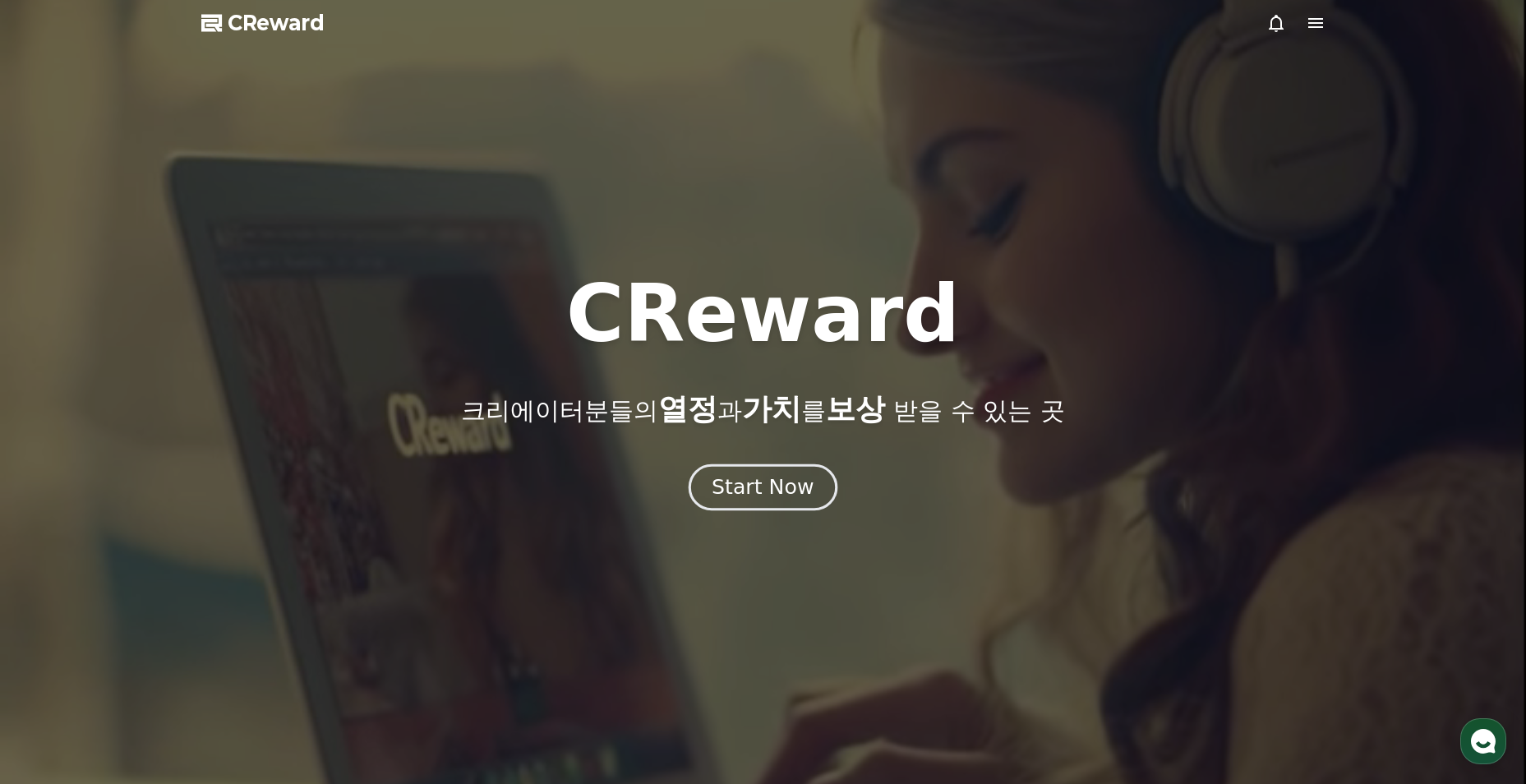
click at [746, 487] on div "Start Now" at bounding box center [763, 486] width 102 height 28
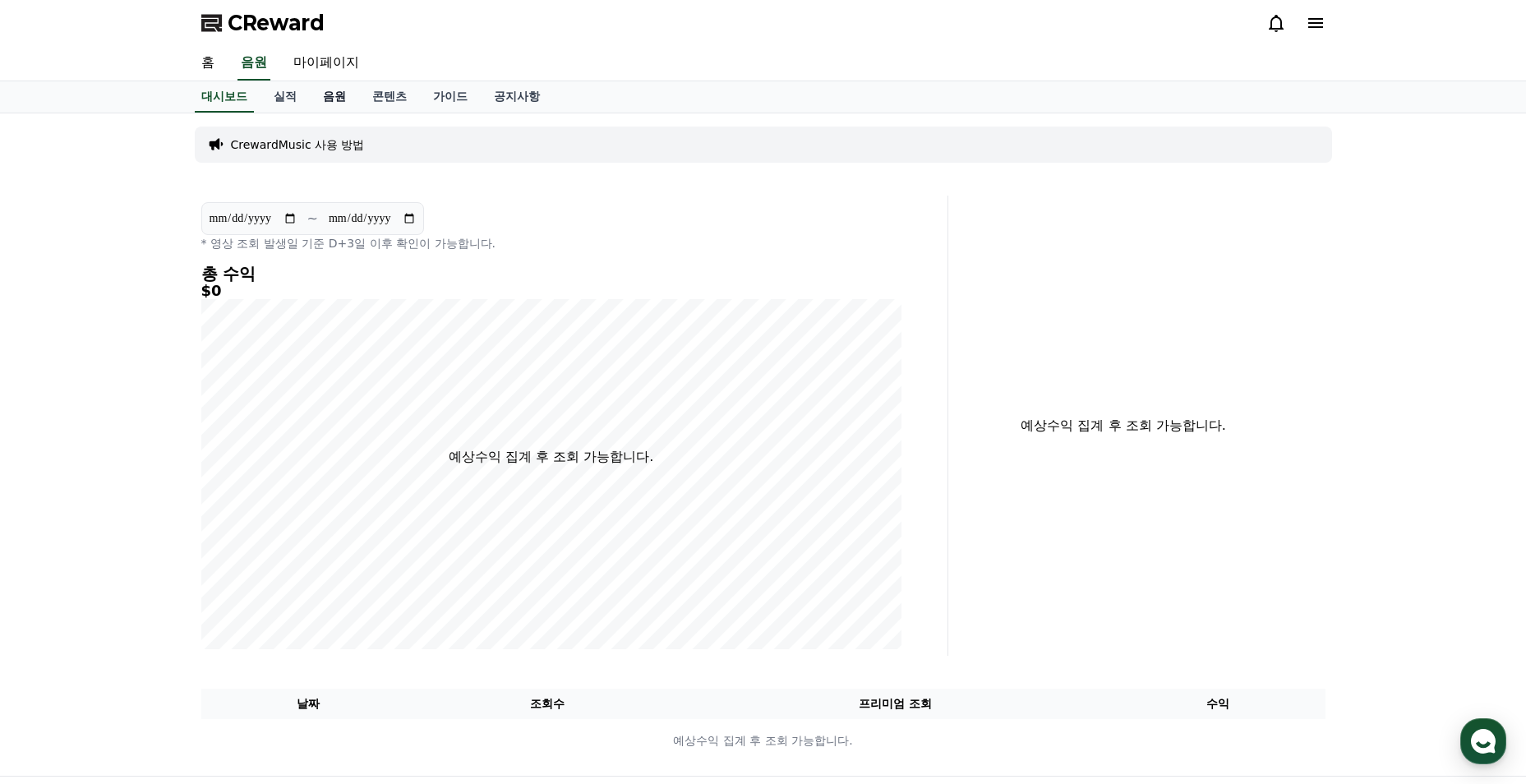
click at [318, 98] on link "음원" at bounding box center [334, 96] width 50 height 31
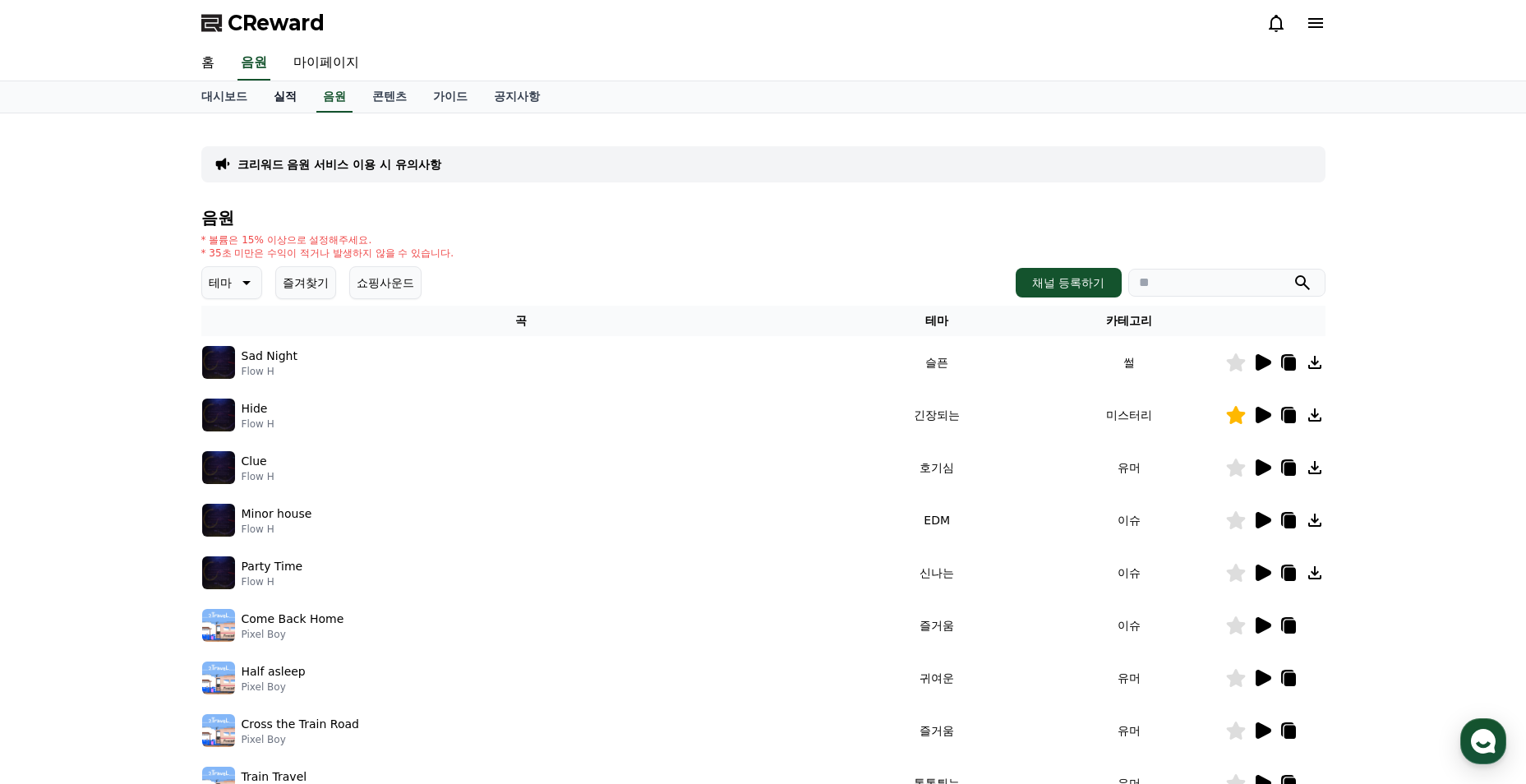
click at [290, 97] on link "실적" at bounding box center [286, 96] width 50 height 31
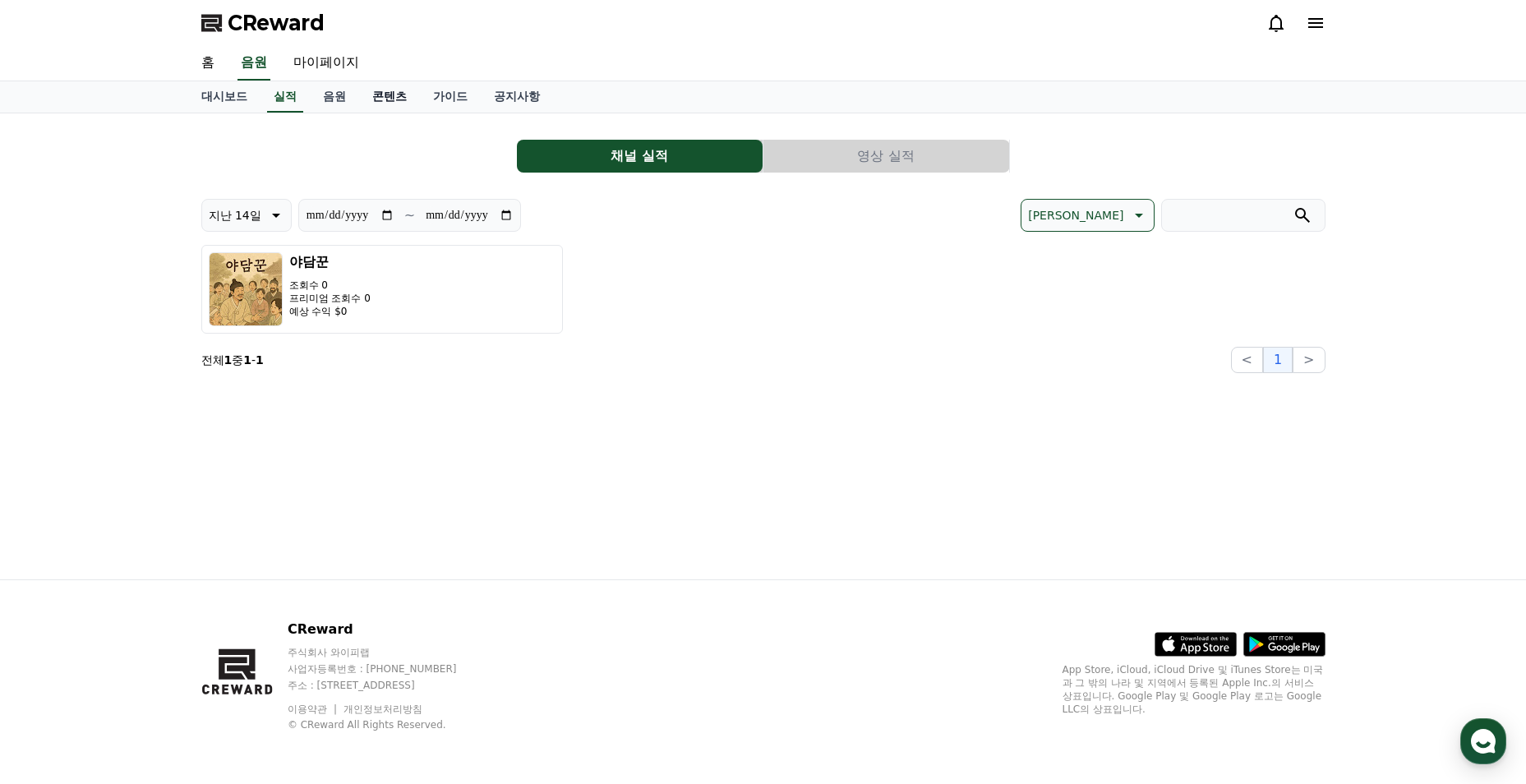
click at [381, 103] on link "콘텐츠" at bounding box center [389, 96] width 61 height 31
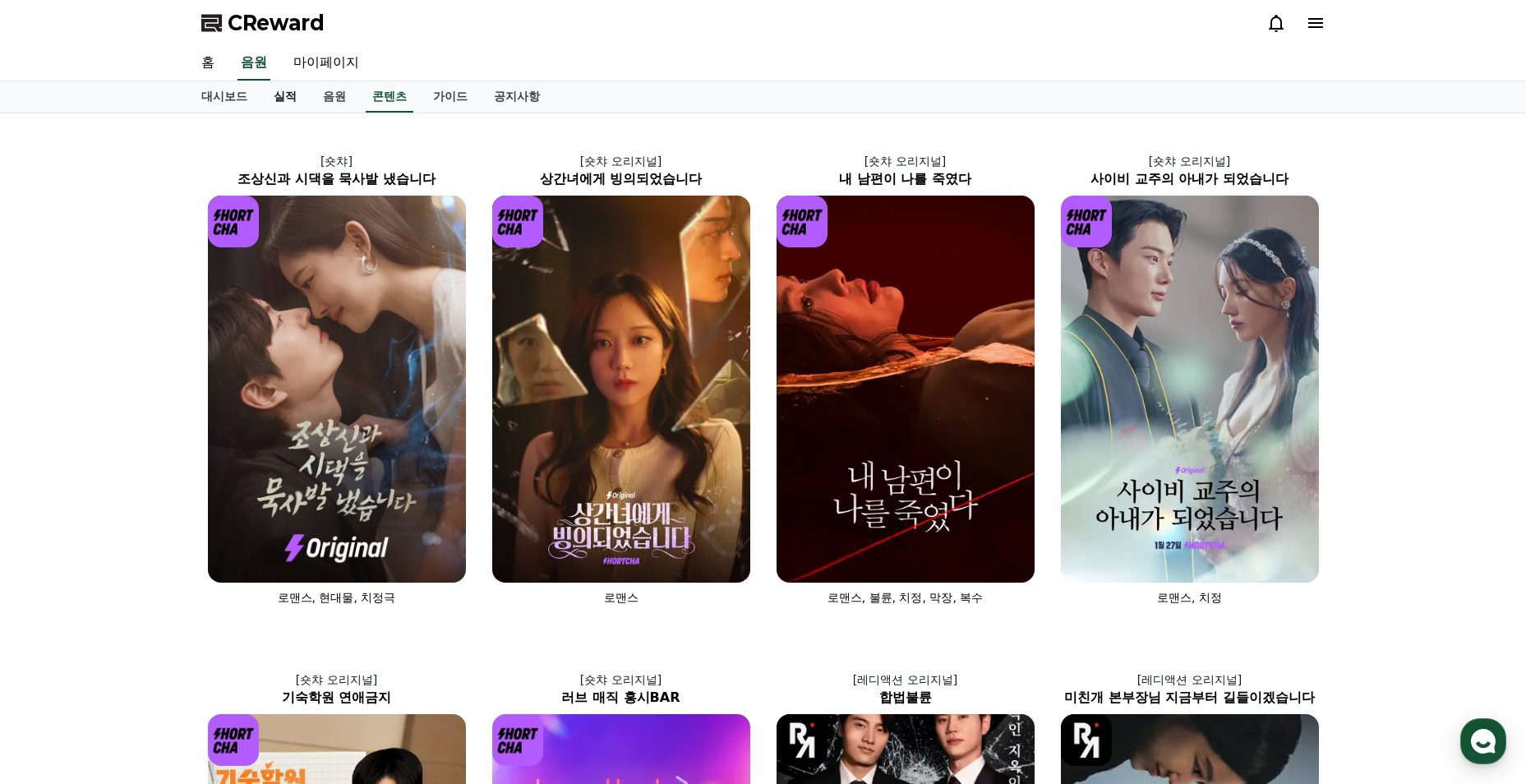
click at [293, 99] on link "실적" at bounding box center [286, 96] width 50 height 31
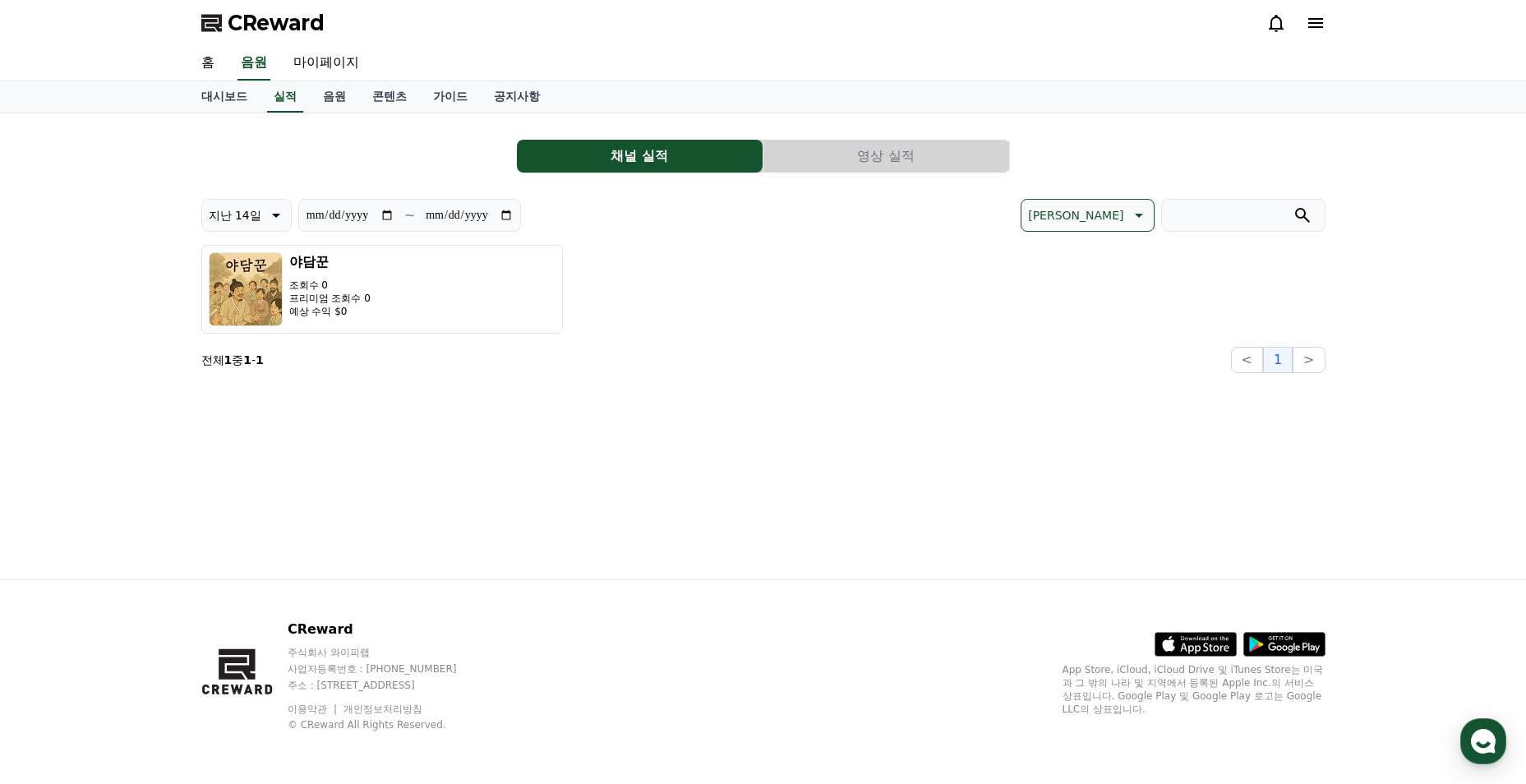
click at [947, 151] on button "영상 실적" at bounding box center [886, 156] width 246 height 33
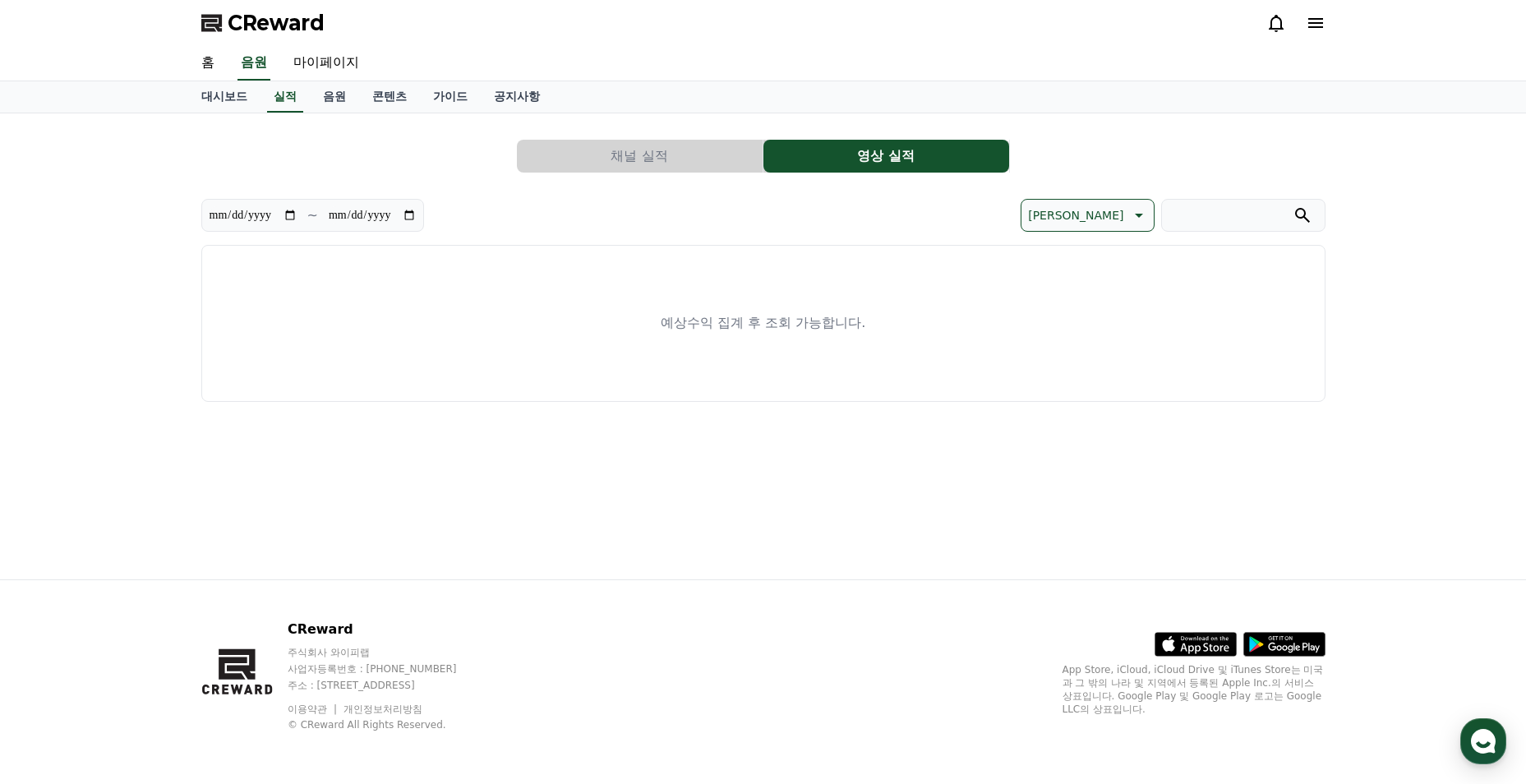
click at [613, 161] on button "채널 실적" at bounding box center [640, 156] width 246 height 33
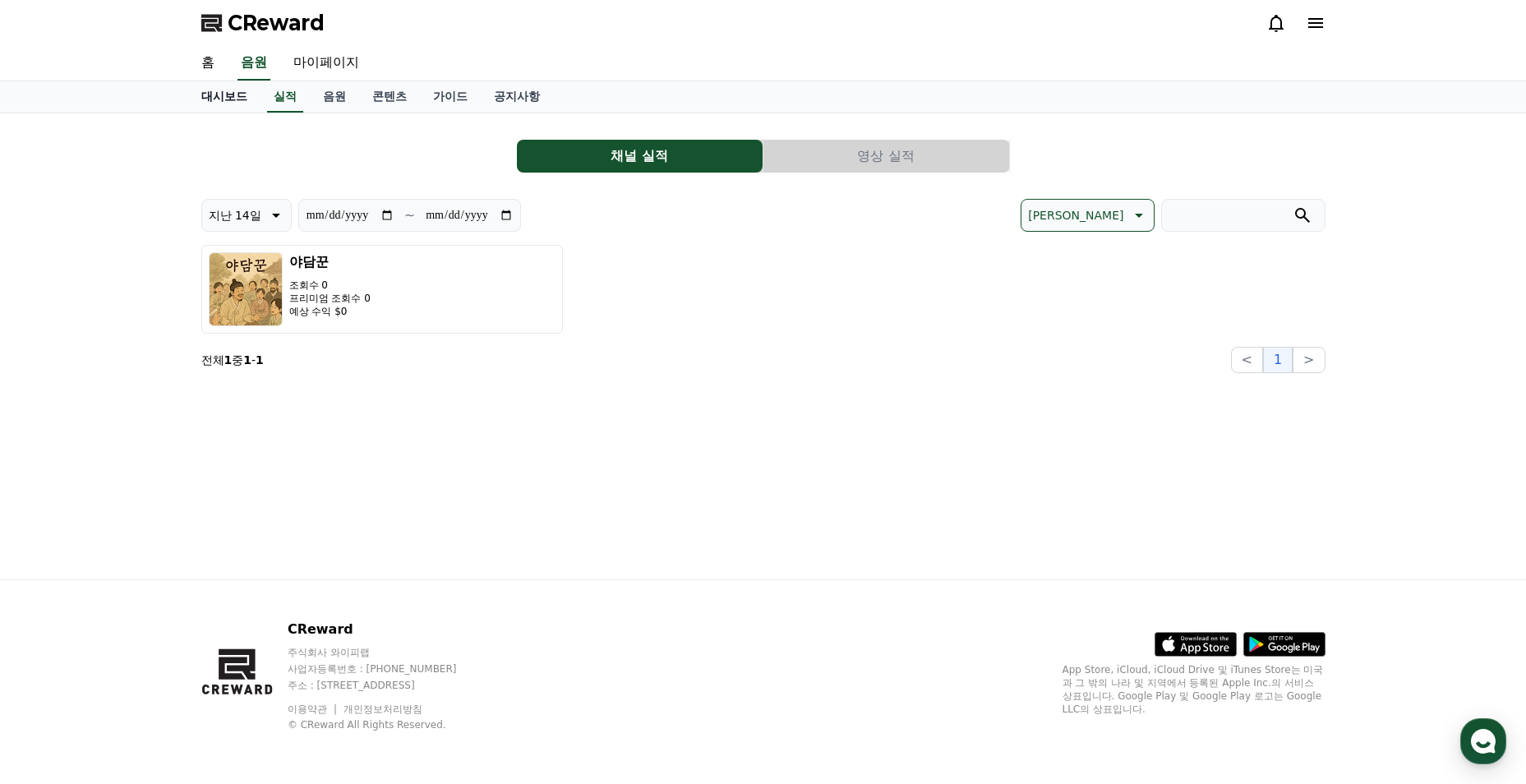
click at [238, 99] on link "대시보드" at bounding box center [225, 96] width 72 height 31
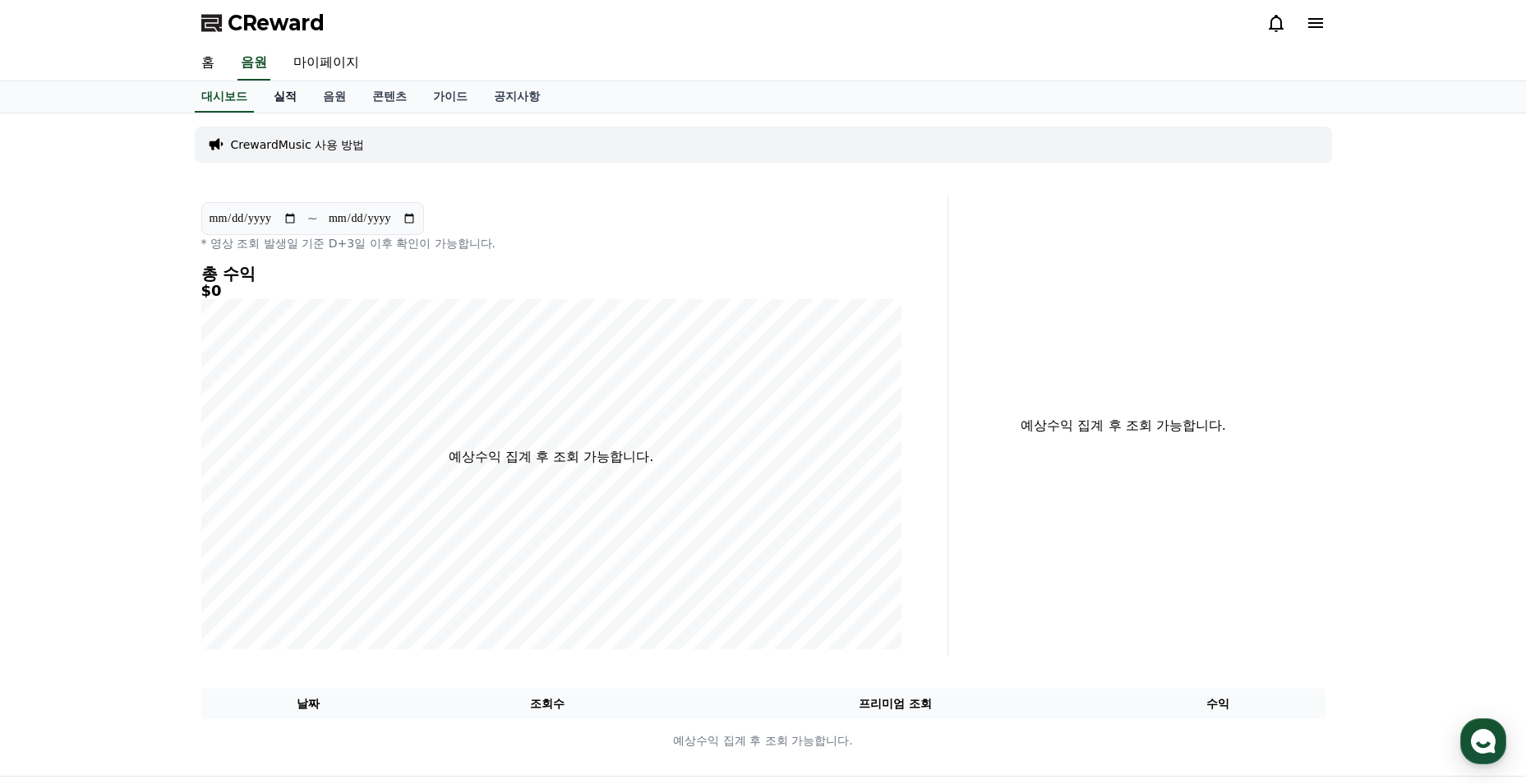
click at [286, 104] on link "실적" at bounding box center [286, 96] width 50 height 31
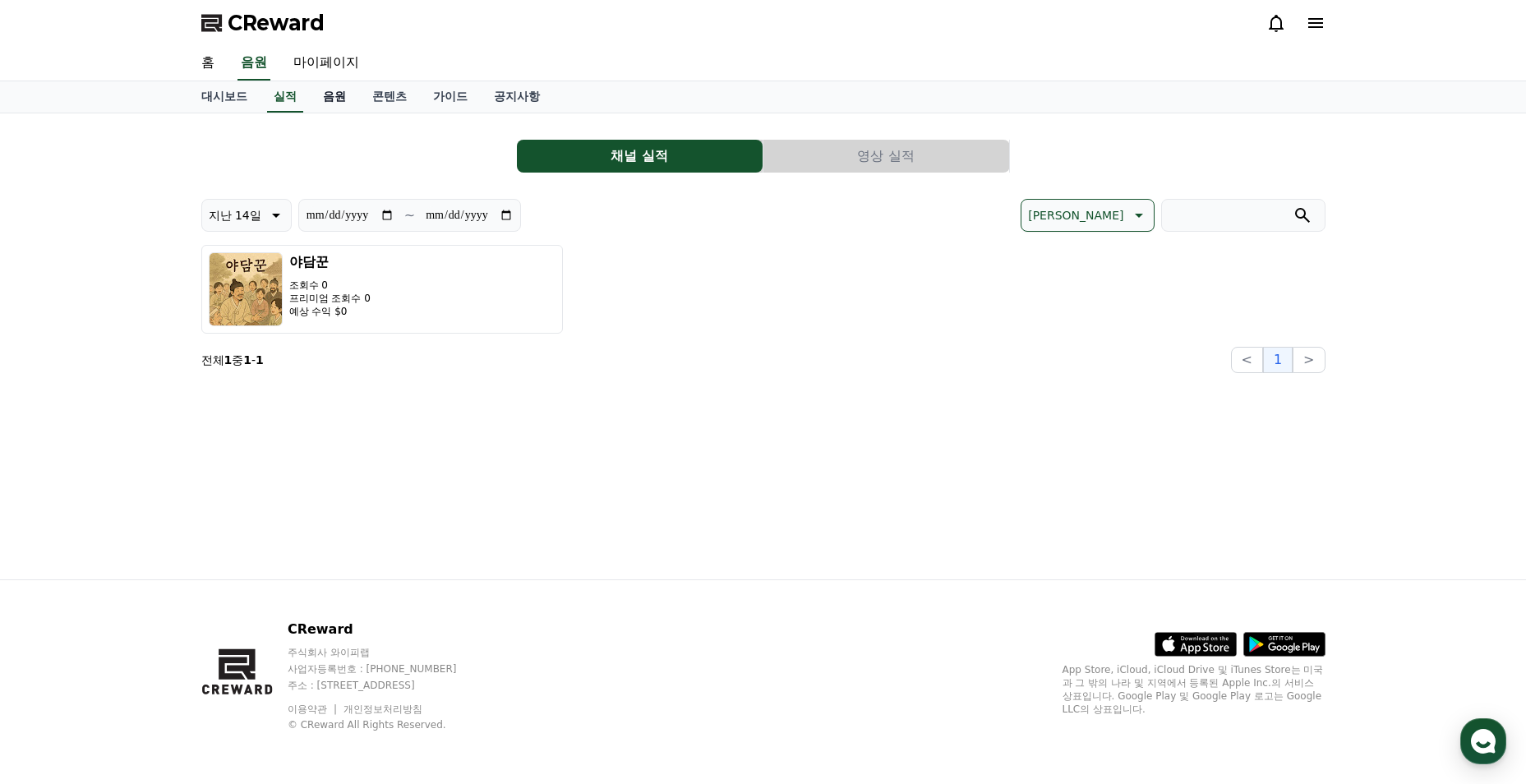
click at [323, 98] on link "음원" at bounding box center [334, 96] width 50 height 31
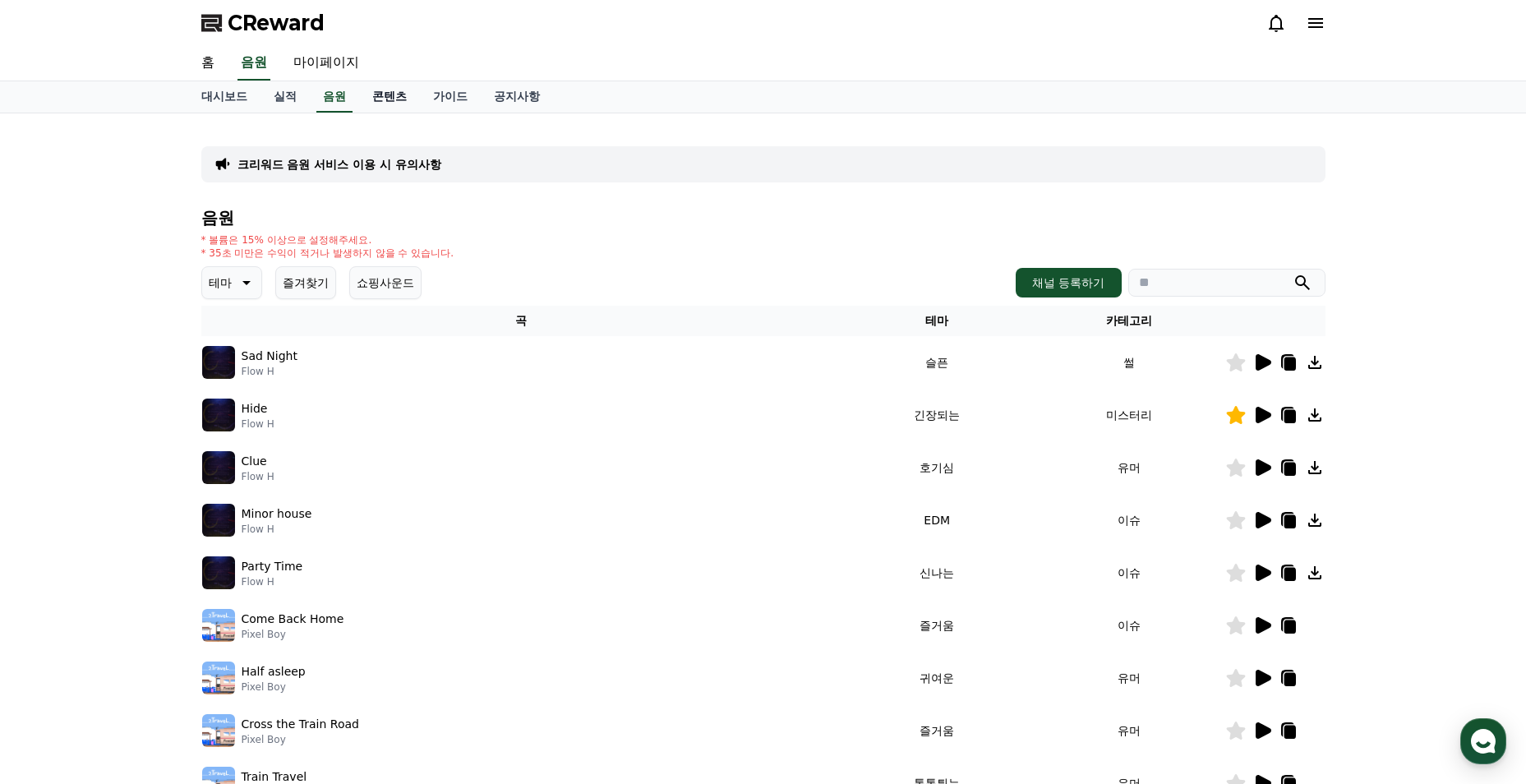
click at [376, 100] on link "콘텐츠" at bounding box center [389, 96] width 61 height 31
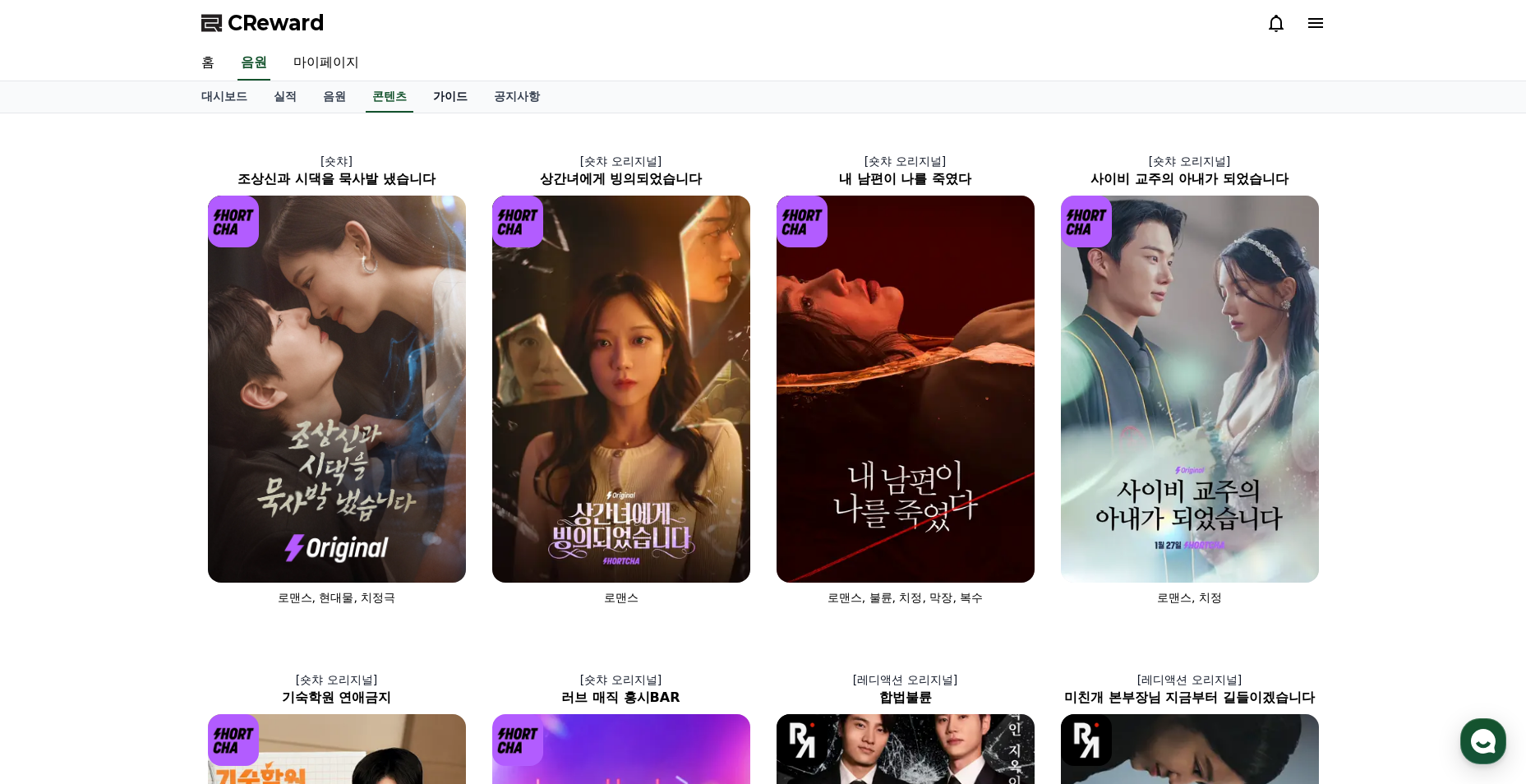
click at [436, 100] on link "가이드" at bounding box center [450, 96] width 61 height 31
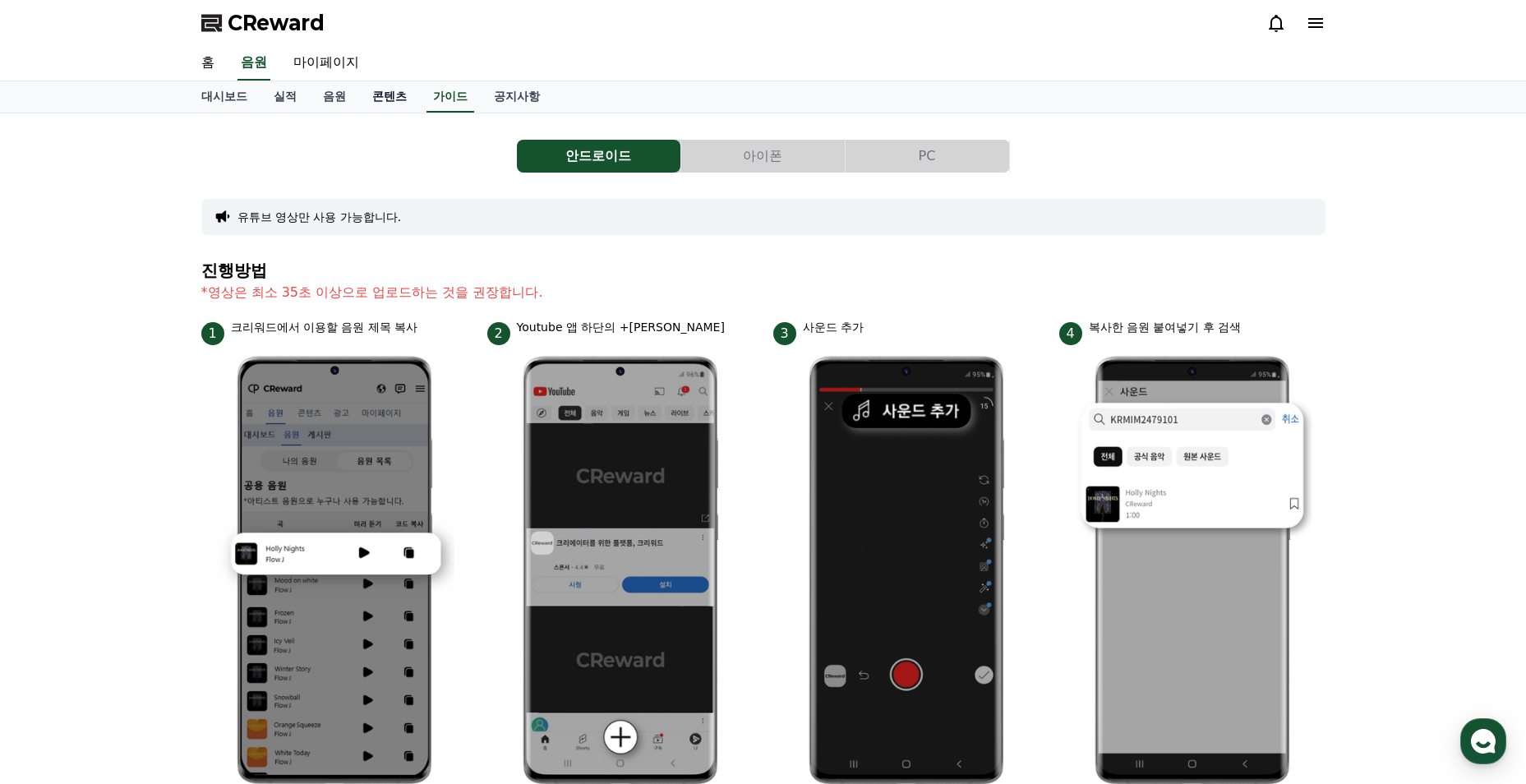
click at [393, 99] on link "콘텐츠" at bounding box center [389, 96] width 61 height 31
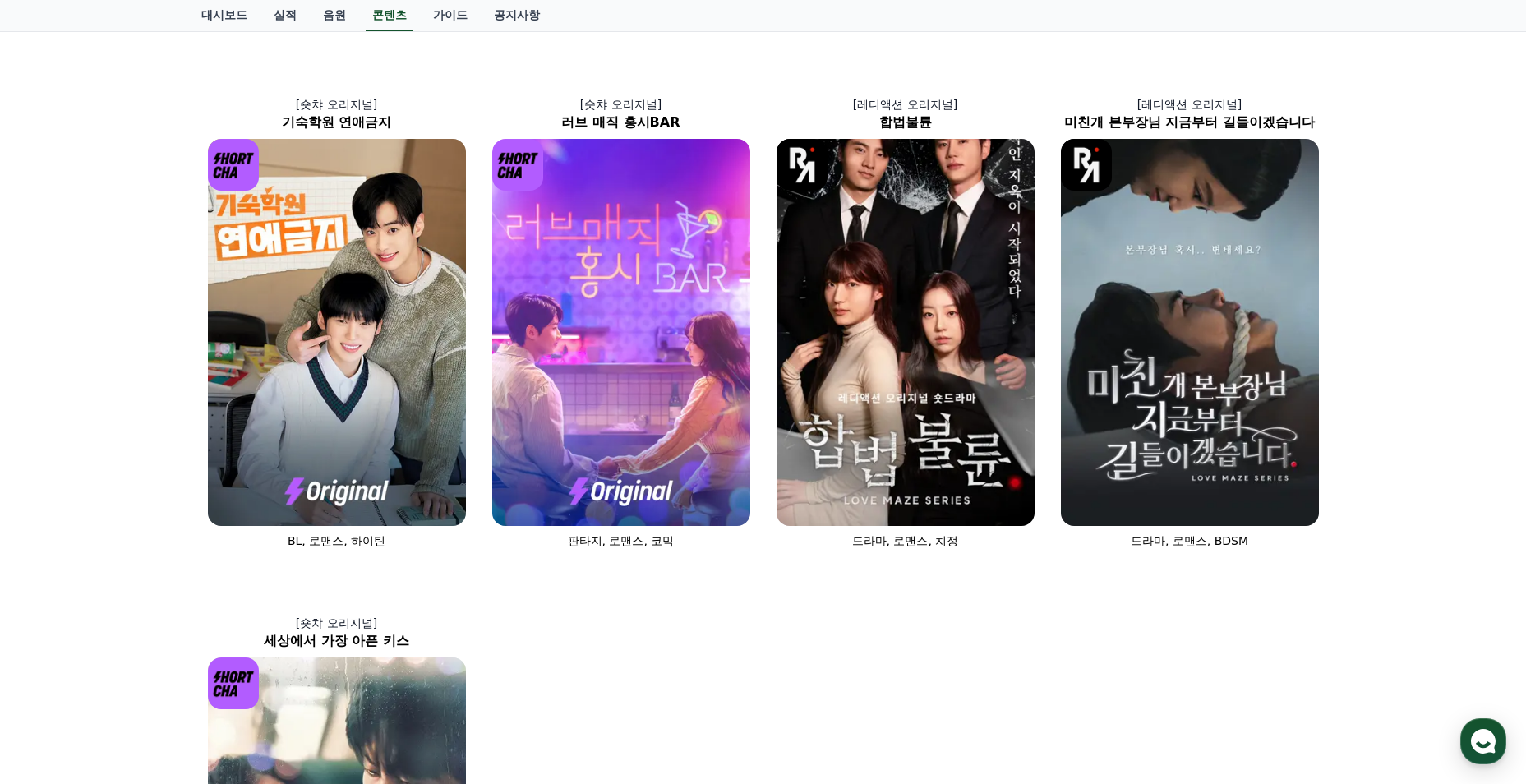
scroll to position [904, 0]
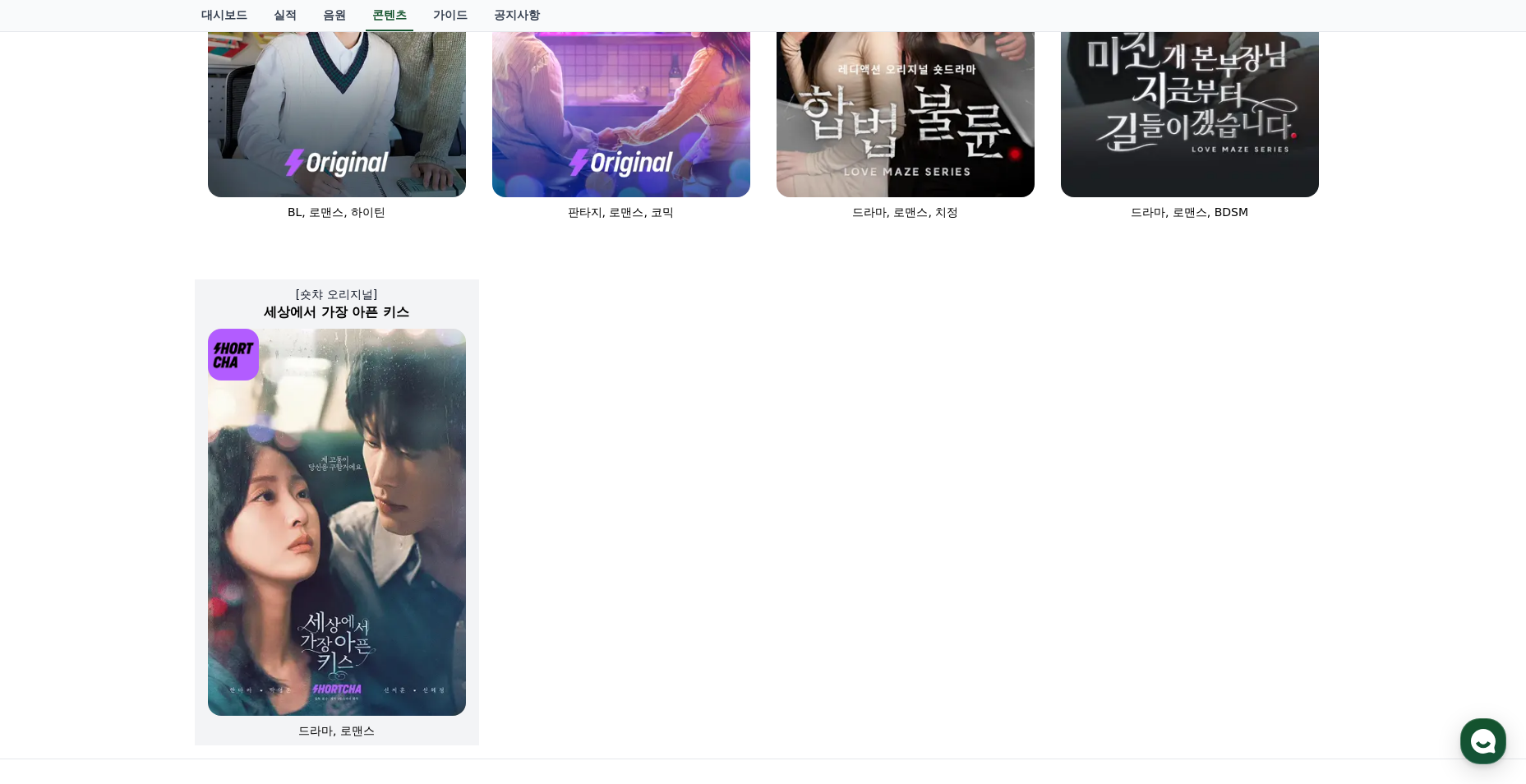
click at [397, 475] on img at bounding box center [336, 521] width 258 height 387
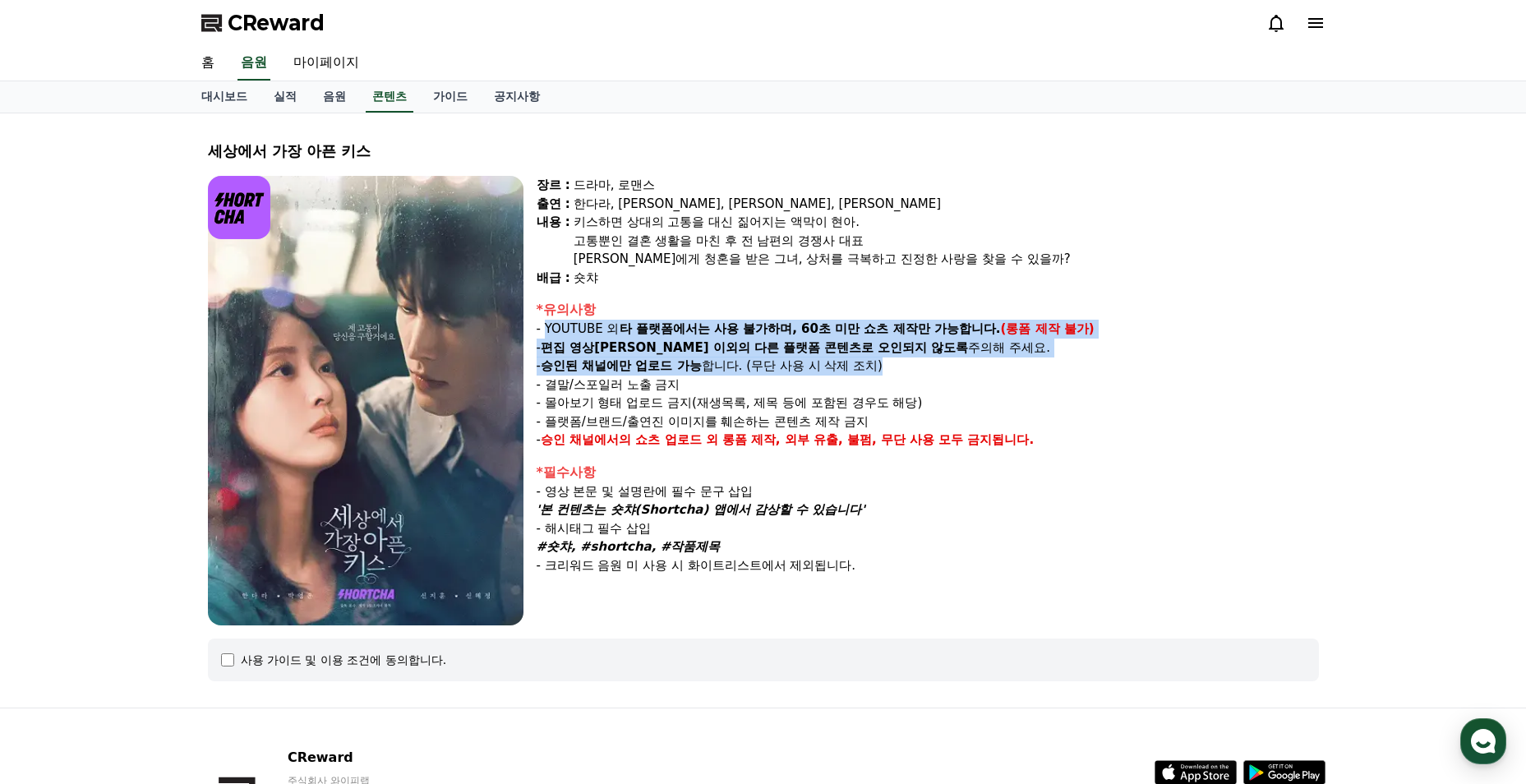
drag, startPoint x: 548, startPoint y: 324, endPoint x: 933, endPoint y: 369, distance: 387.6
click at [933, 369] on div "*유의사항 - YOUTUBE 외 타 플랫폼에서는 사용 불가하며, 60초 미만 쇼츠 제작만 가능합니다. (롱폼 제작 불가) - 편집 영상이 숏챠…" at bounding box center [928, 374] width 783 height 149
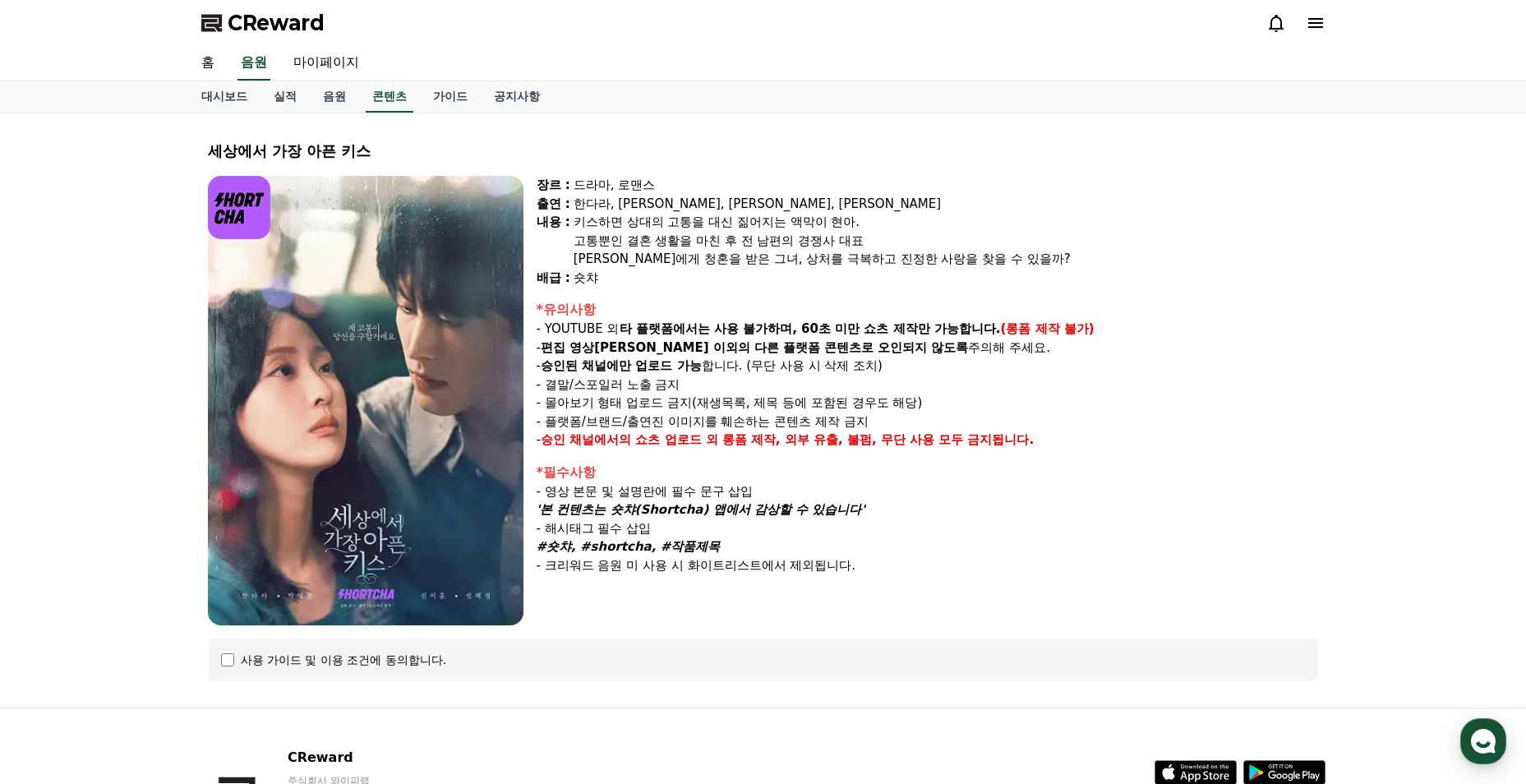
drag, startPoint x: 933, startPoint y: 369, endPoint x: 961, endPoint y: 388, distance: 33.8
click at [961, 388] on p "- 결말/스포일러 노출 금지" at bounding box center [928, 385] width 783 height 19
drag, startPoint x: 550, startPoint y: 511, endPoint x: 833, endPoint y: 504, distance: 283.1
click at [833, 504] on em "'본 컨텐츠는 숏챠(Shortcha) 앱에서 감상할 수 있습니다'" at bounding box center [701, 510] width 328 height 15
drag, startPoint x: 833, startPoint y: 504, endPoint x: 810, endPoint y: 537, distance: 40.2
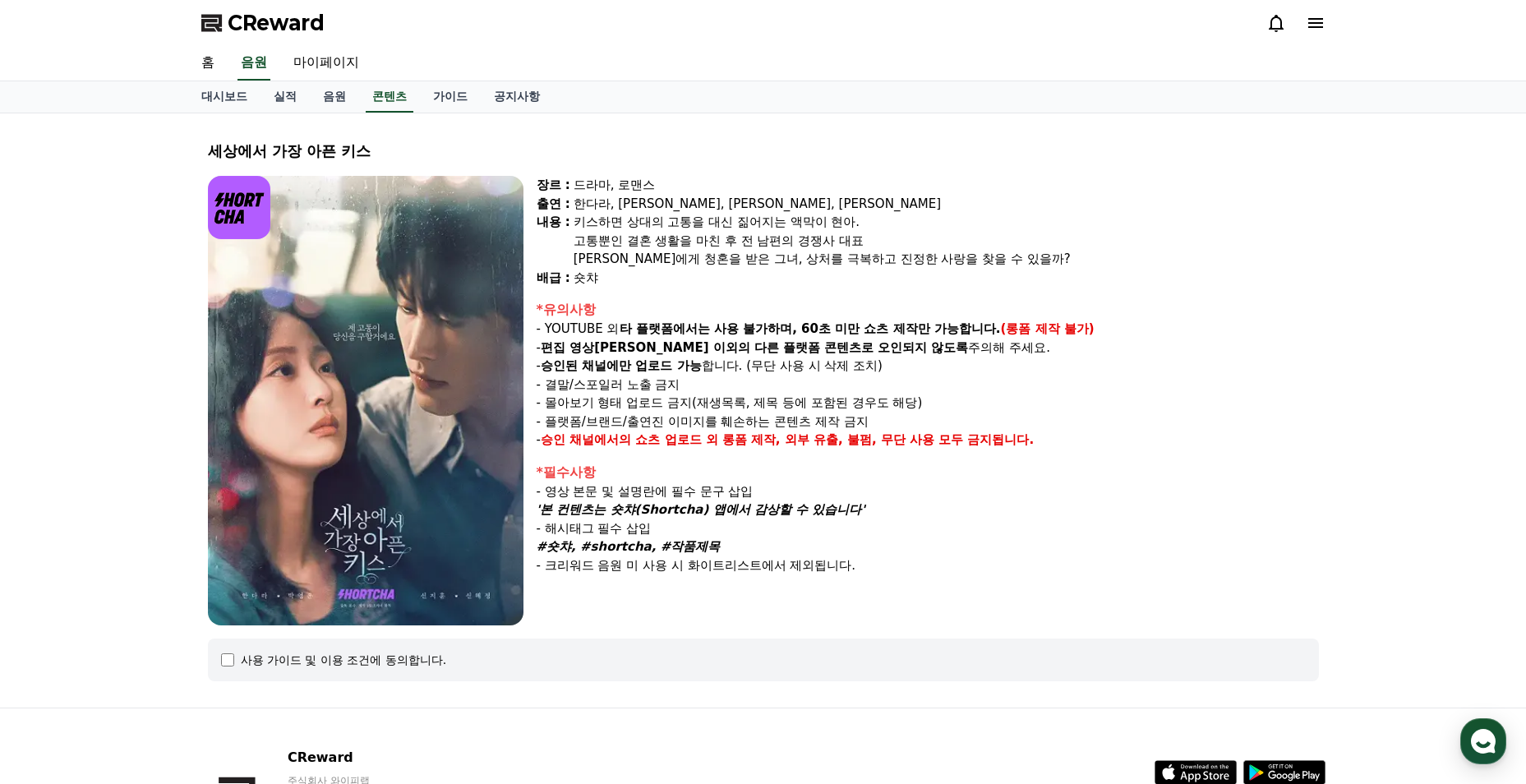
click at [810, 537] on p "- 해시태그 필수 삽입" at bounding box center [928, 529] width 783 height 19
drag, startPoint x: 542, startPoint y: 550, endPoint x: 709, endPoint y: 550, distance: 167.0
click at [709, 550] on p "#숏챠, #shortcha, #작품제목" at bounding box center [928, 547] width 783 height 19
drag, startPoint x: 709, startPoint y: 550, endPoint x: 661, endPoint y: 610, distance: 76.8
click at [661, 610] on div "장르 : 드라마, 로맨스 출연 : [PERSON_NAME], [PERSON_NAME], [PERSON_NAME], [PERSON_NAME] […" at bounding box center [928, 401] width 783 height 449
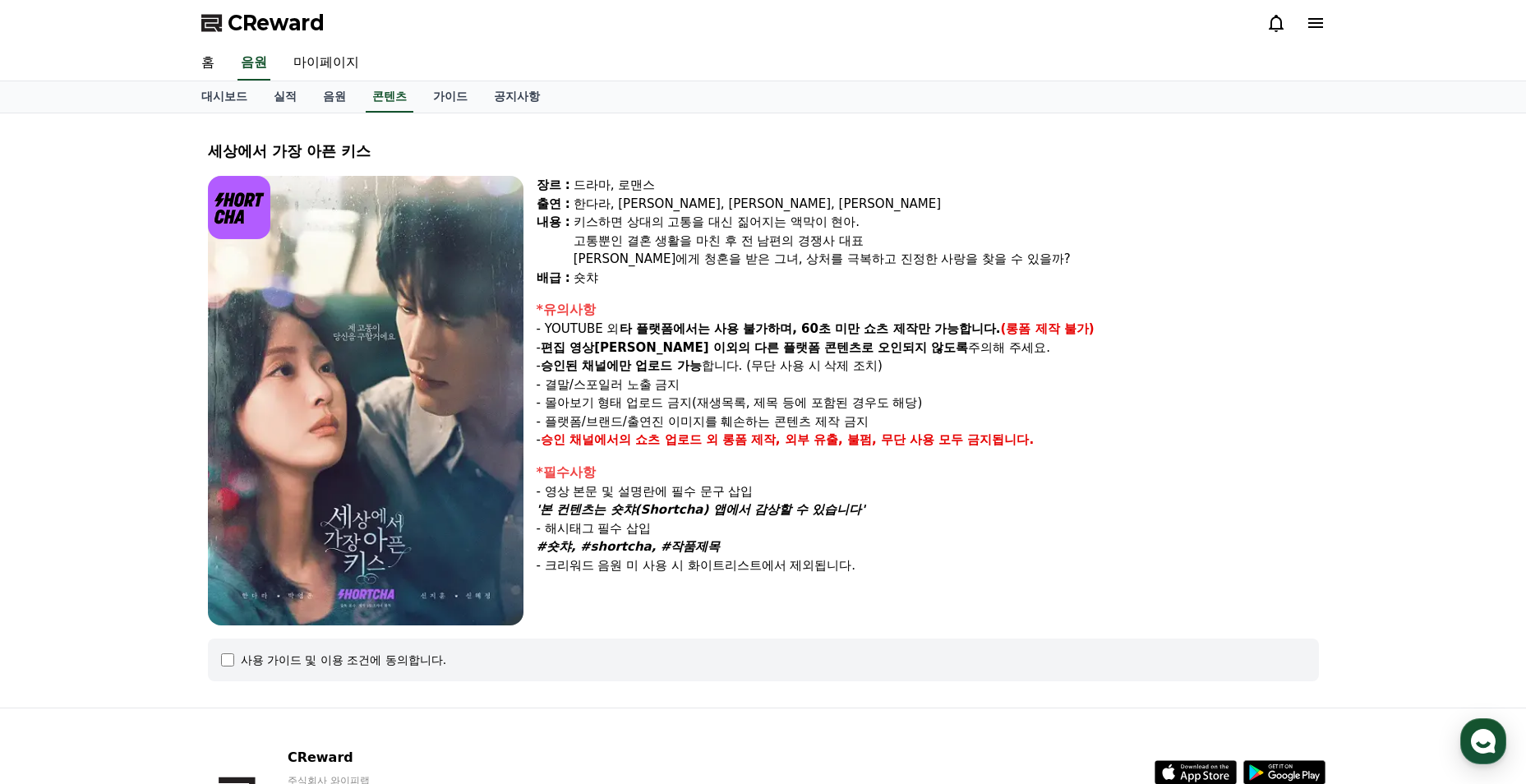
click at [335, 114] on div "세상에서 가장 아픈 키스 장르 : 드라마, 로맨스 출연 : 한다라, [PERSON_NAME], [PERSON_NAME], [PERSON_NAM…" at bounding box center [763, 410] width 1151 height 594
drag, startPoint x: 328, startPoint y: 106, endPoint x: 339, endPoint y: 112, distance: 12.5
click at [329, 106] on link "음원" at bounding box center [334, 96] width 50 height 31
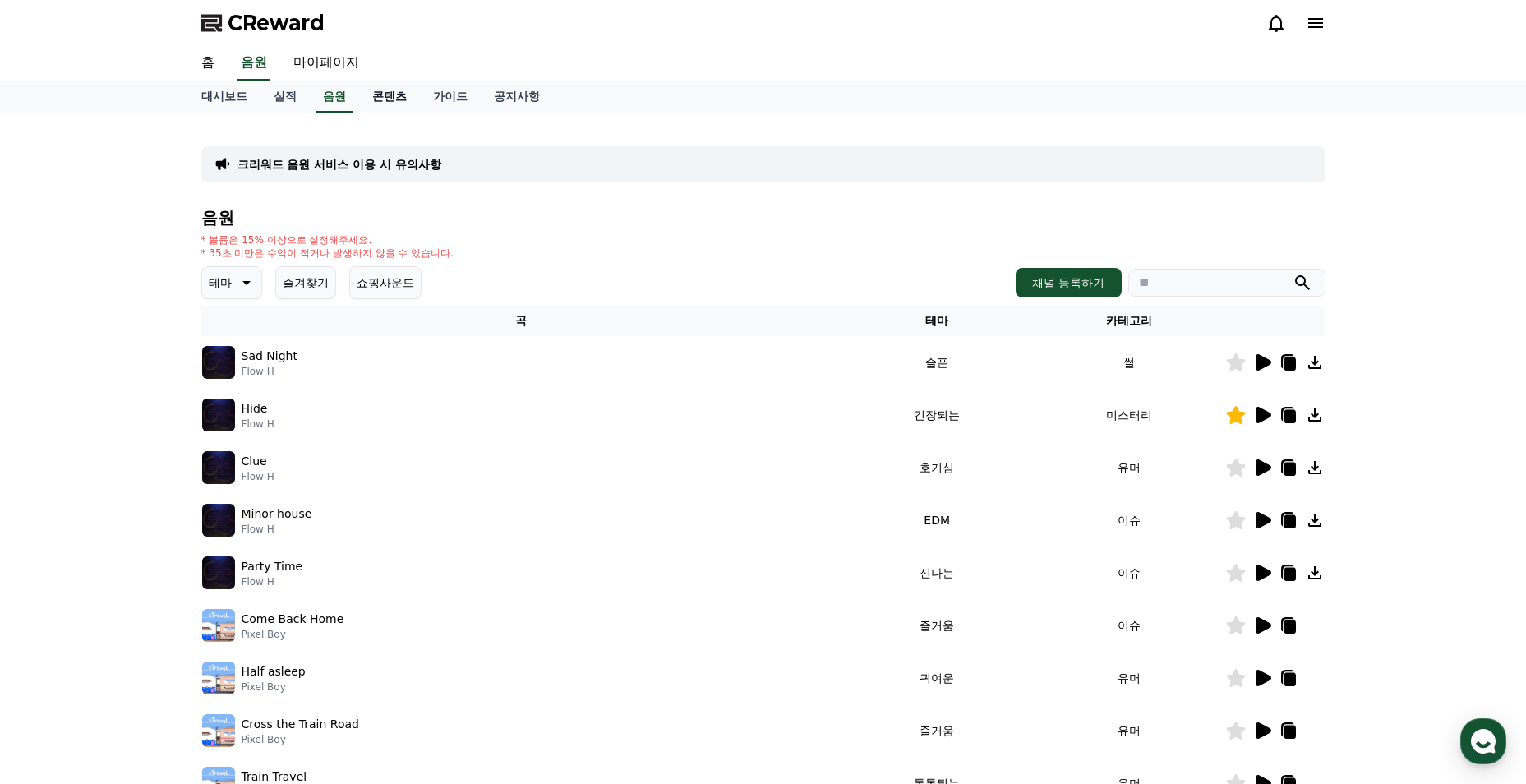
click at [388, 102] on link "콘텐츠" at bounding box center [389, 96] width 61 height 31
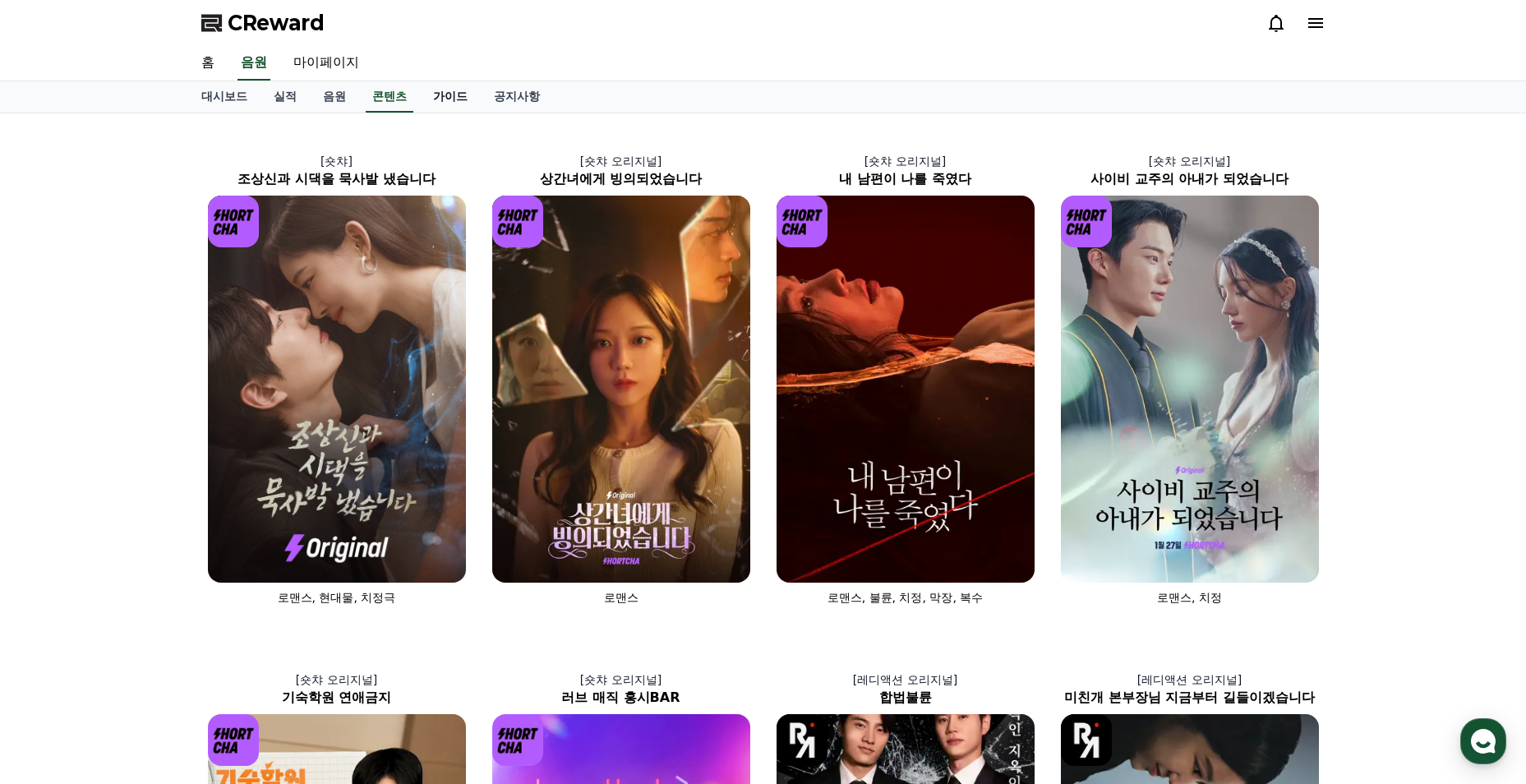
click at [431, 99] on link "가이드" at bounding box center [450, 96] width 61 height 31
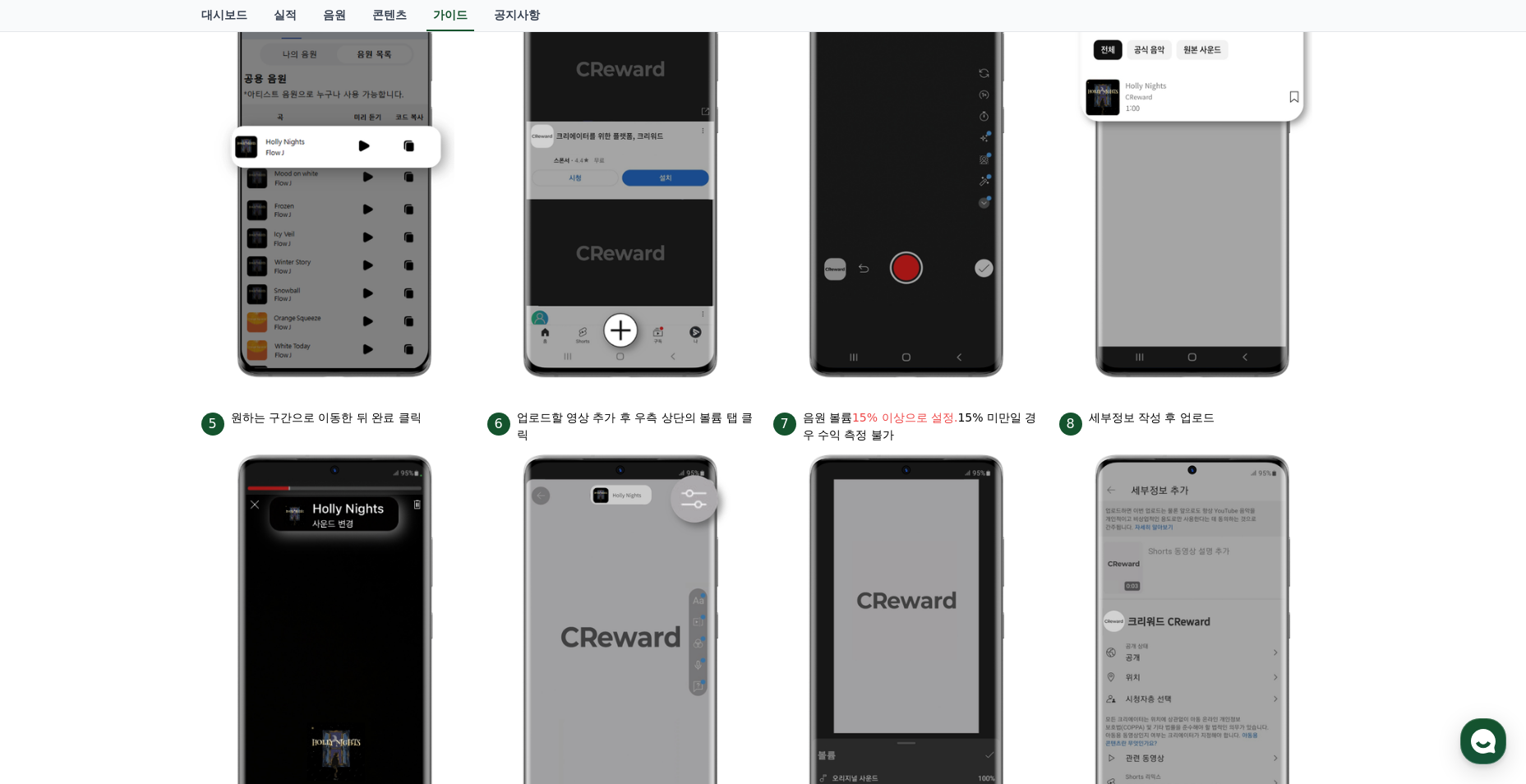
scroll to position [160, 0]
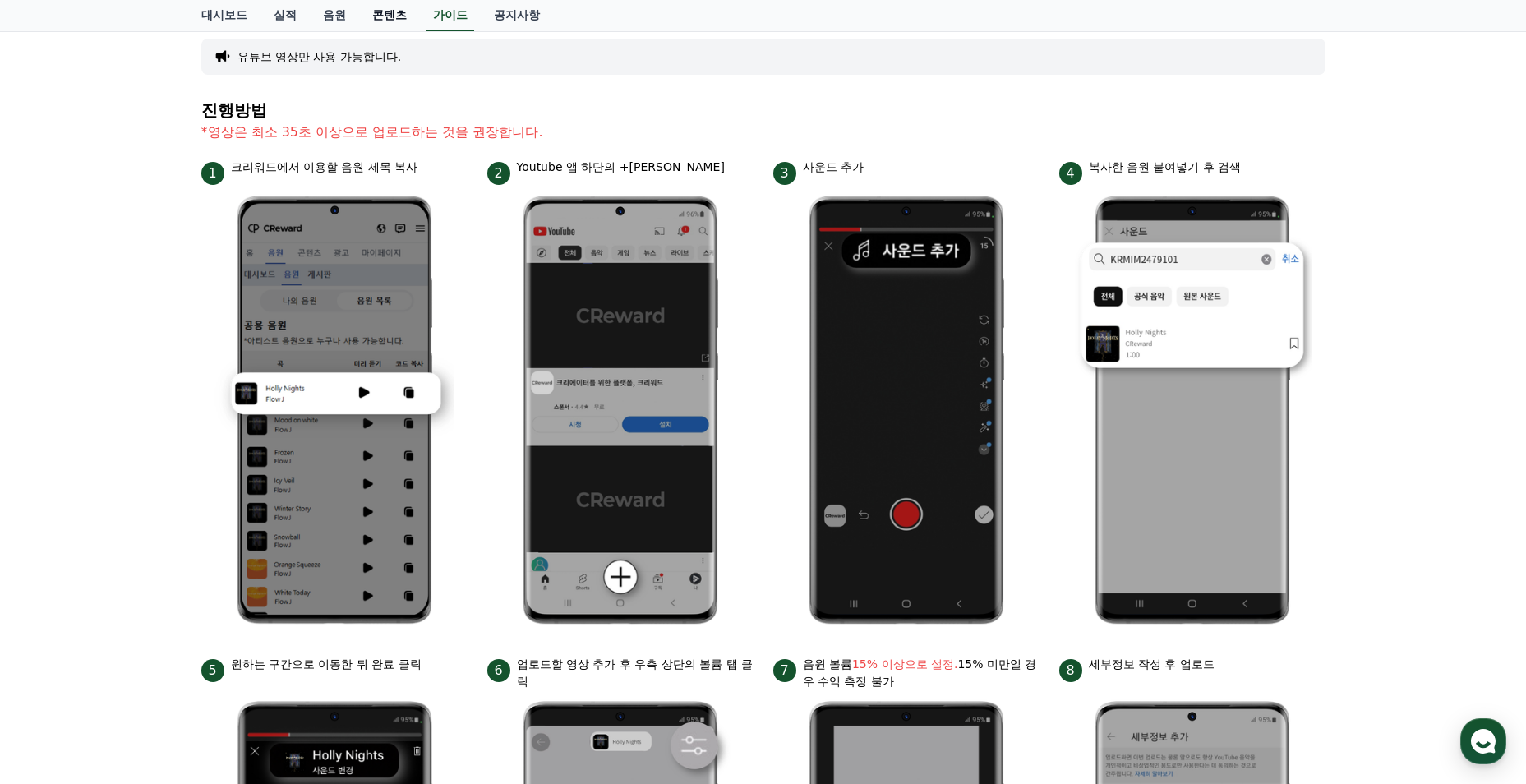
click at [370, 12] on link "콘텐츠" at bounding box center [389, 15] width 61 height 31
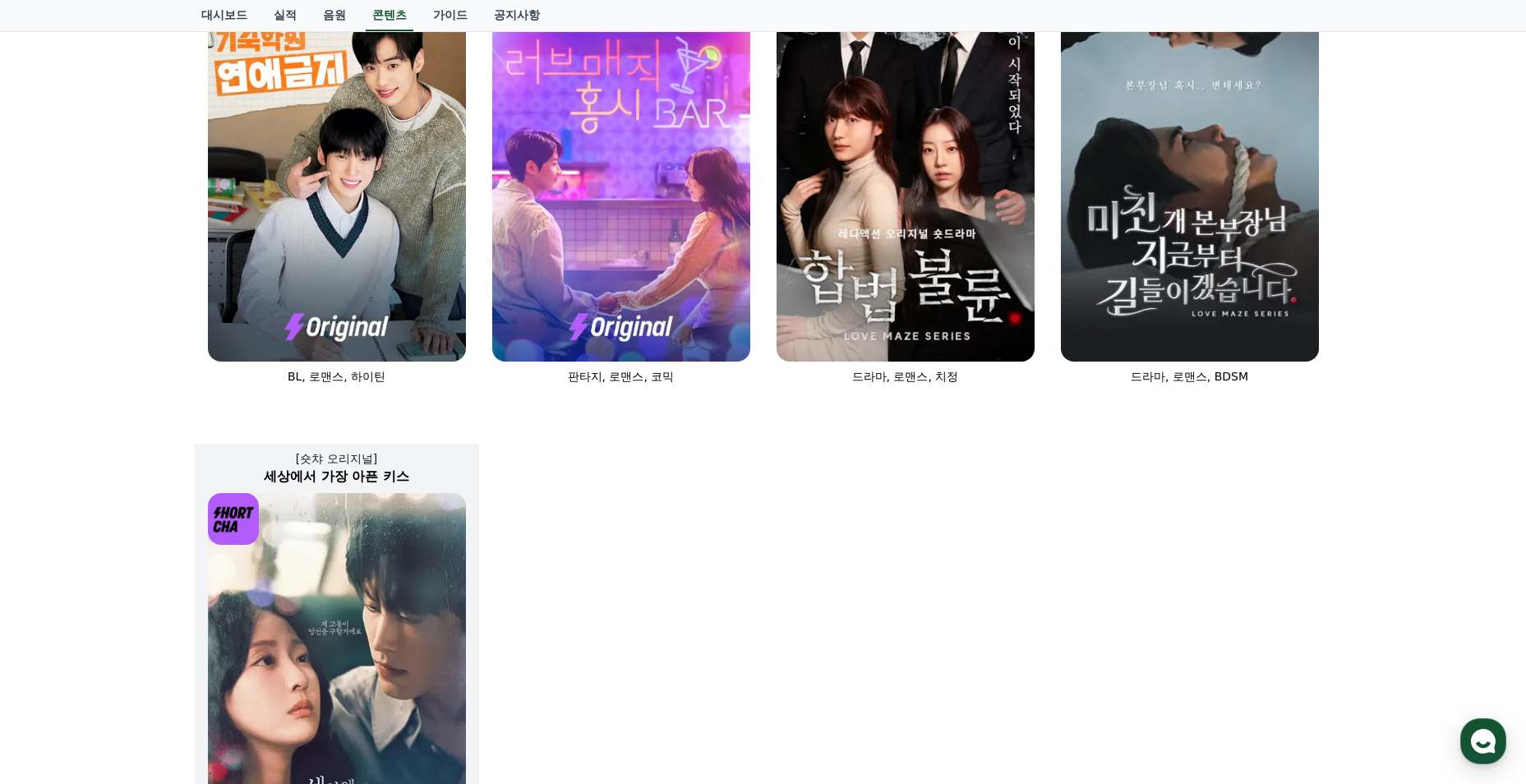
scroll to position [986, 0]
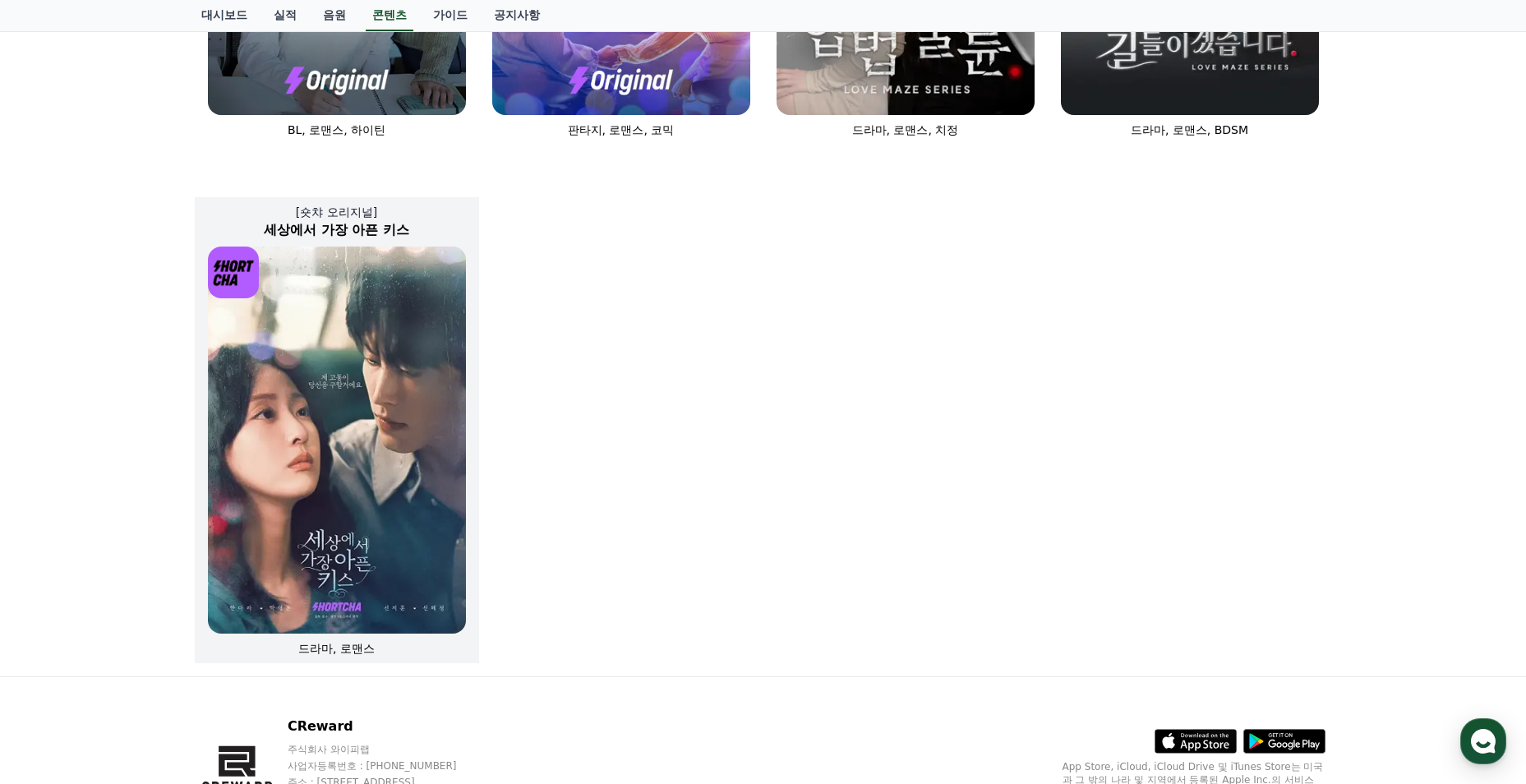
click at [420, 527] on img at bounding box center [336, 440] width 258 height 387
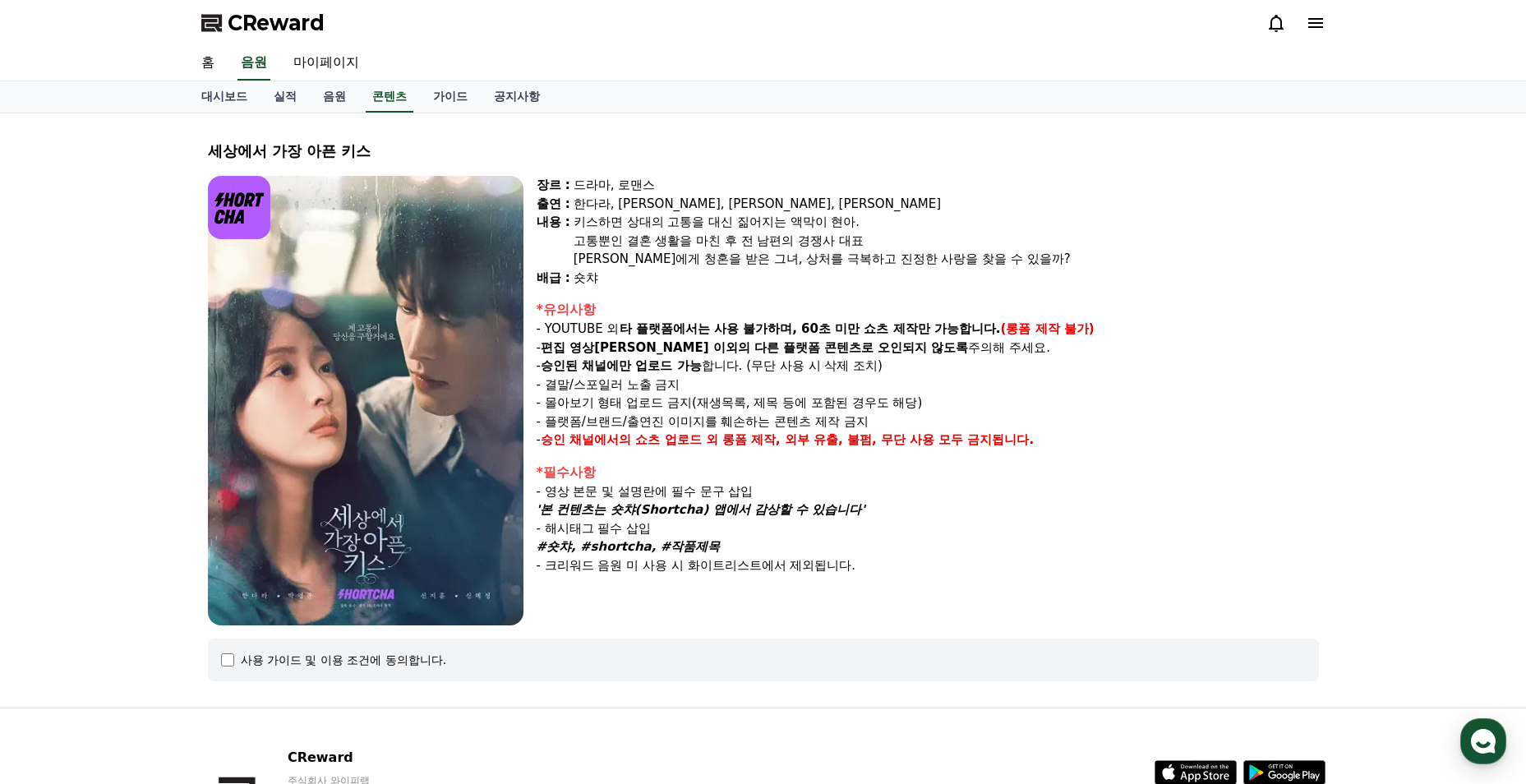
drag, startPoint x: 624, startPoint y: 511, endPoint x: 869, endPoint y: 510, distance: 245.0
click at [869, 510] on p "'본 컨텐츠는 숏챠(Shortcha) 앱에서 감상할 수 있습니다'" at bounding box center [928, 510] width 783 height 19
drag, startPoint x: 869, startPoint y: 510, endPoint x: 748, endPoint y: 527, distance: 122.2
click at [848, 540] on p "#숏챠, #shortcha, #작품제목" at bounding box center [928, 547] width 783 height 19
drag, startPoint x: 621, startPoint y: 508, endPoint x: 868, endPoint y: 513, distance: 247.1
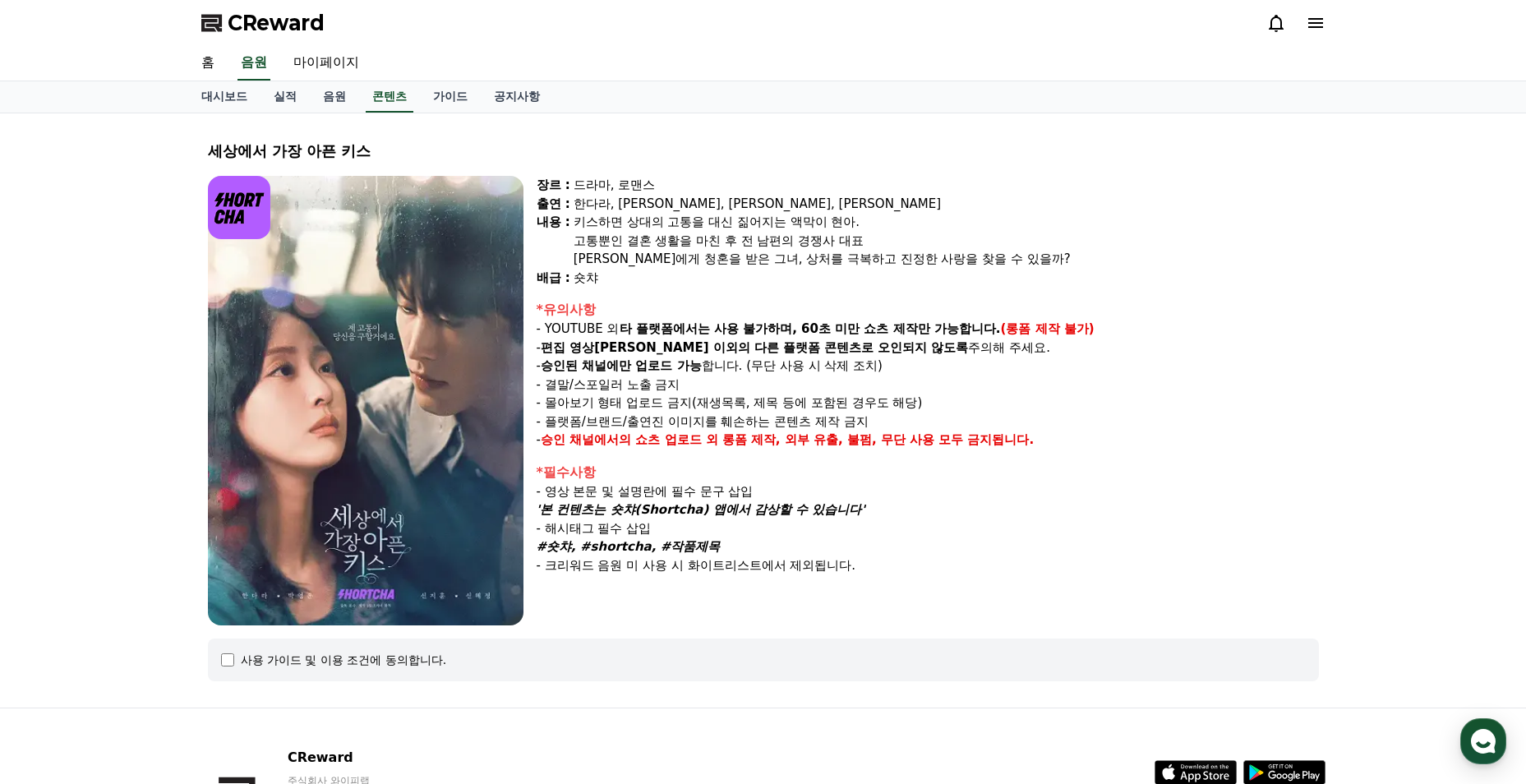
click at [868, 513] on p "'본 컨텐츠는 숏챠(Shortcha) 앱에서 감상할 수 있습니다'" at bounding box center [928, 510] width 783 height 19
drag, startPoint x: 868, startPoint y: 513, endPoint x: 684, endPoint y: 544, distance: 186.6
click at [684, 544] on em "#숏챠, #shortcha, #작품제목" at bounding box center [628, 546] width 184 height 15
drag, startPoint x: 546, startPoint y: 551, endPoint x: 714, endPoint y: 548, distance: 168.0
click at [714, 548] on p "#숏챠, #shortcha, #작품제목" at bounding box center [928, 547] width 783 height 19
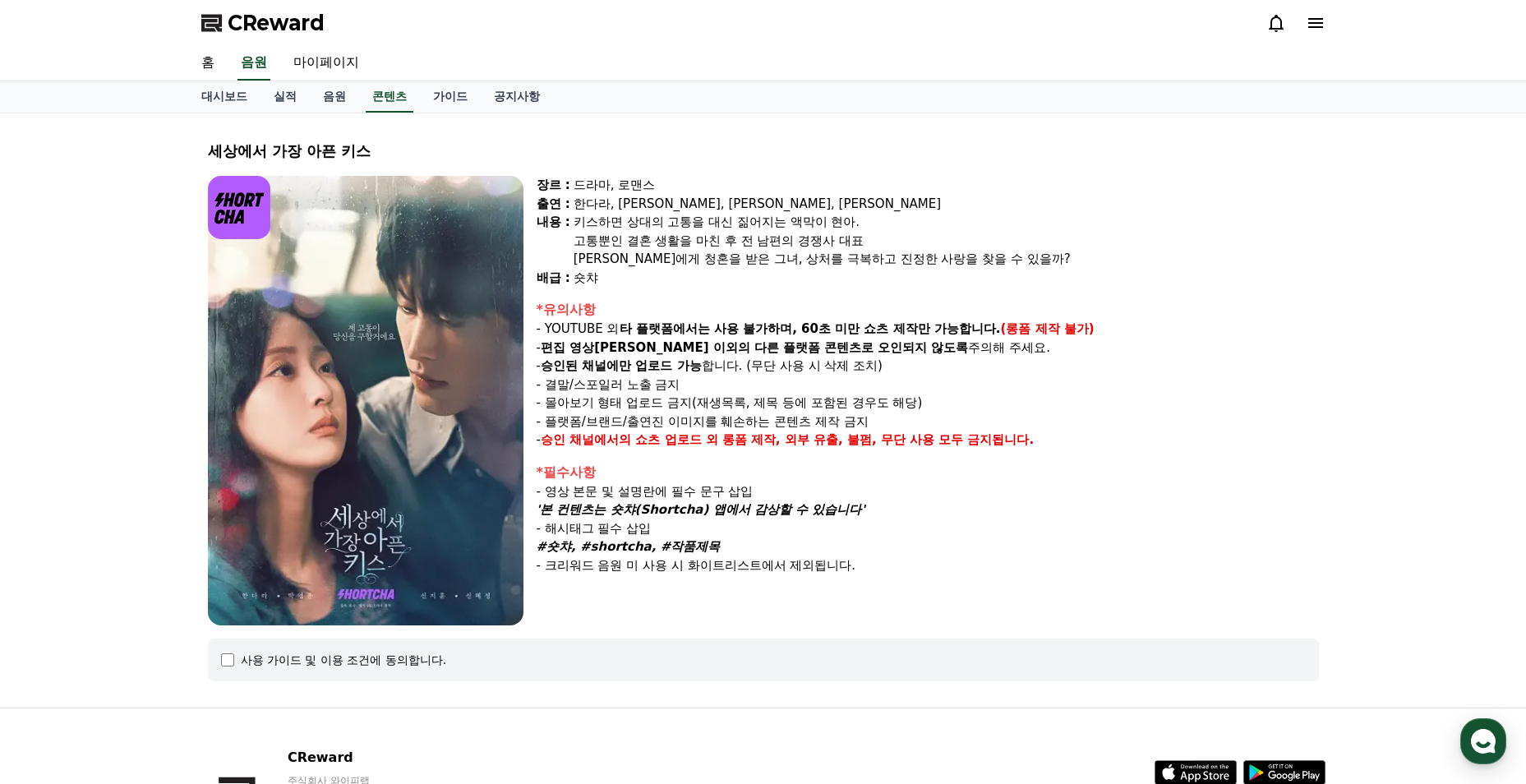
drag, startPoint x: 714, startPoint y: 548, endPoint x: 719, endPoint y: 578, distance: 30.4
click at [719, 578] on div "장르 : 드라마, 로맨스 출연 : [PERSON_NAME], [PERSON_NAME], [PERSON_NAME], [PERSON_NAME] […" at bounding box center [928, 401] width 783 height 449
drag, startPoint x: 537, startPoint y: 338, endPoint x: 757, endPoint y: 334, distance: 220.0
click at [757, 334] on div "*유의사항 - YOUTUBE 외 타 플랫폼에서는 사용 불가하며, 60초 미만 쇼츠 제작만 가능합니다. (롱폼 제작 불가) - 편집 영상이 숏챠…" at bounding box center [928, 374] width 783 height 149
drag, startPoint x: 618, startPoint y: 513, endPoint x: 857, endPoint y: 515, distance: 239.0
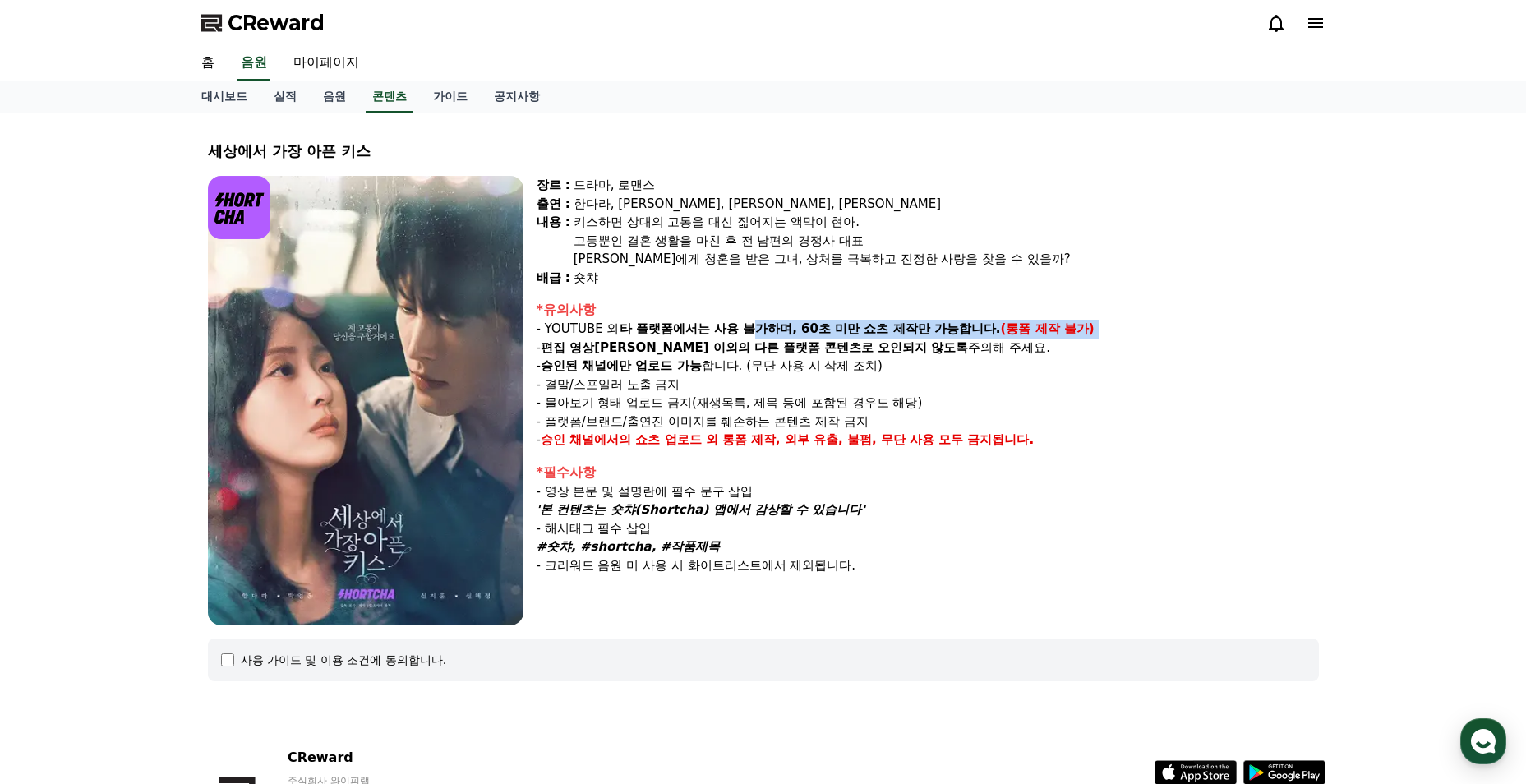
click at [857, 515] on em "'본 컨텐츠는 숏챠(Shortcha) 앱에서 감상할 수 있습니다'" at bounding box center [701, 510] width 328 height 15
drag, startPoint x: 857, startPoint y: 515, endPoint x: 830, endPoint y: 514, distance: 27.0
copy em "숏챠(Shortcha) 앱에서 감상할 수 있습니다"
